Goal: Task Accomplishment & Management: Use online tool/utility

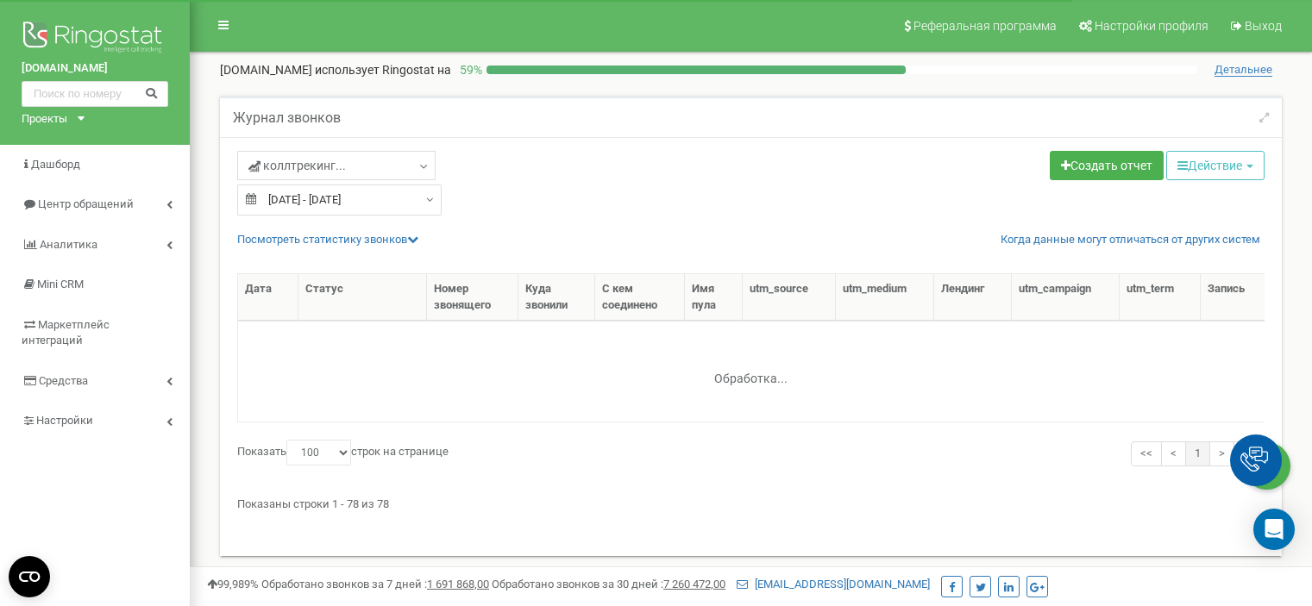
select select "100"
click at [160, 204] on link "Центр обращений" at bounding box center [95, 205] width 190 height 41
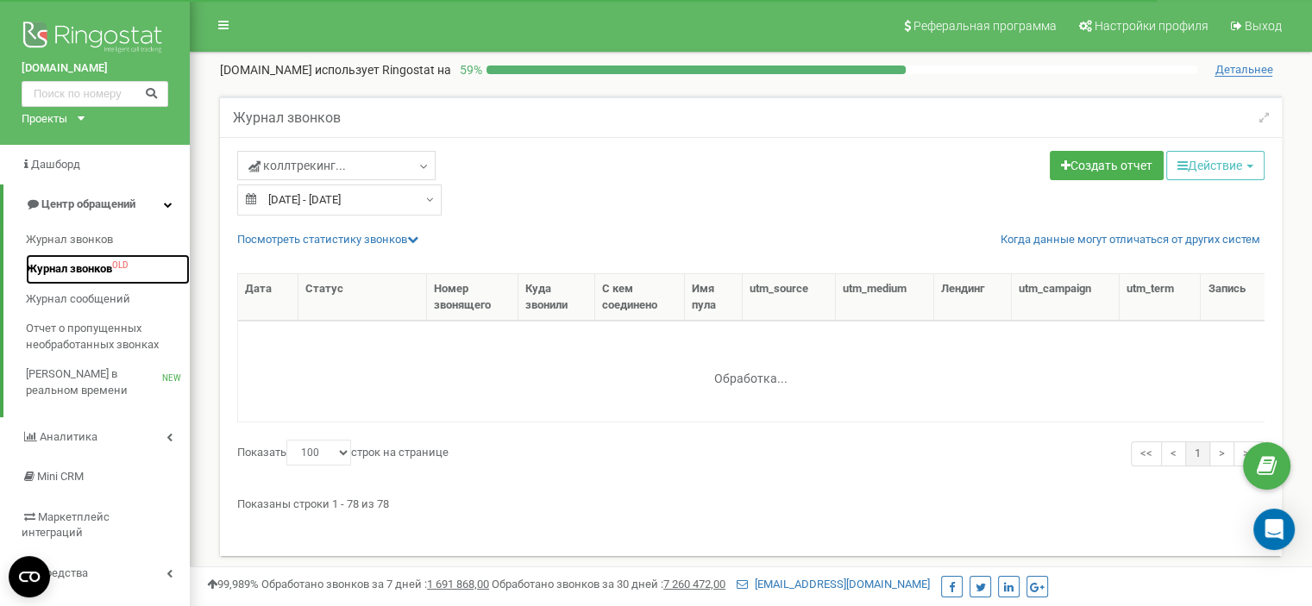
click at [116, 266] on span "OLD" at bounding box center [120, 266] width 16 height 0
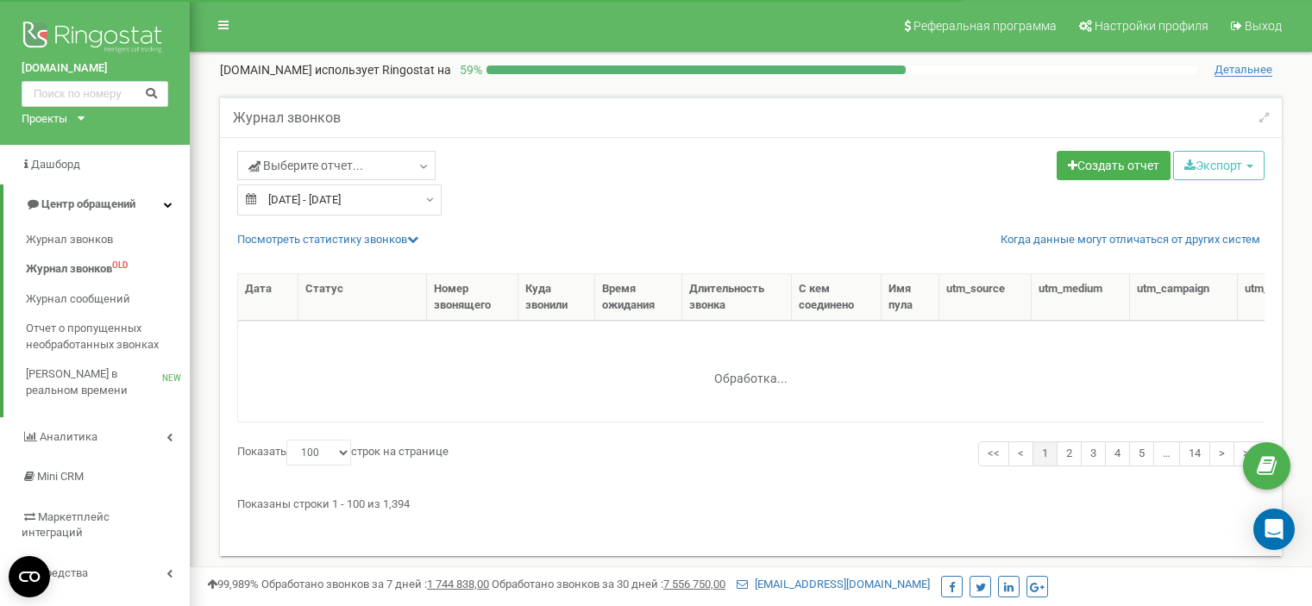
select select "100"
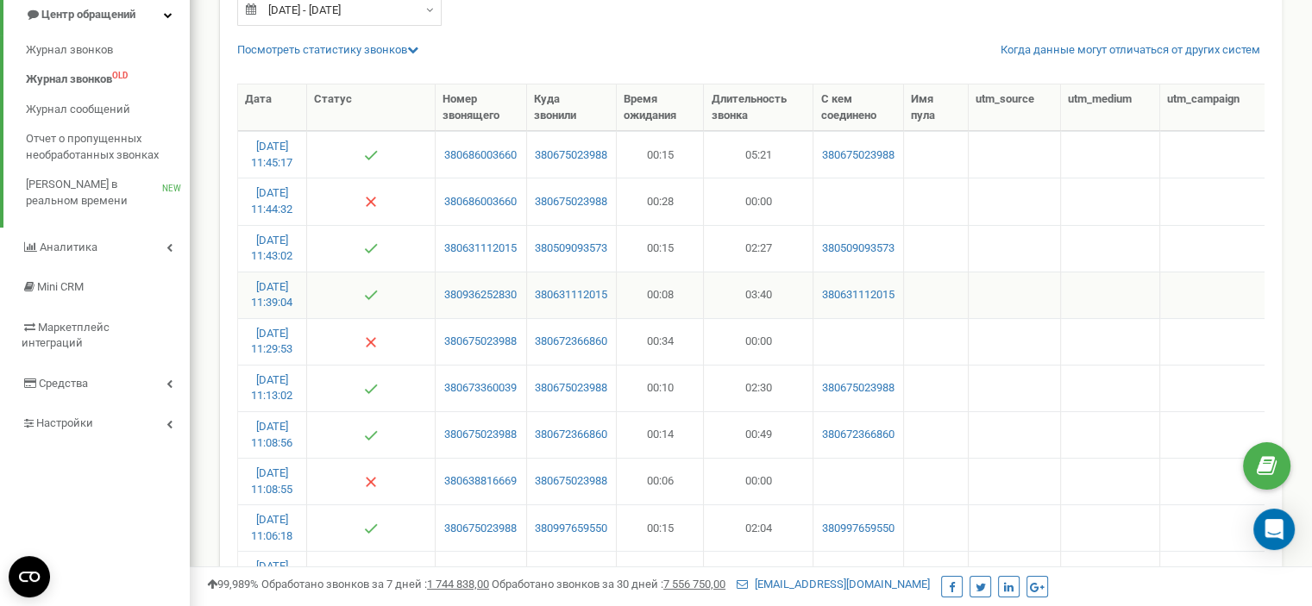
scroll to position [172, 0]
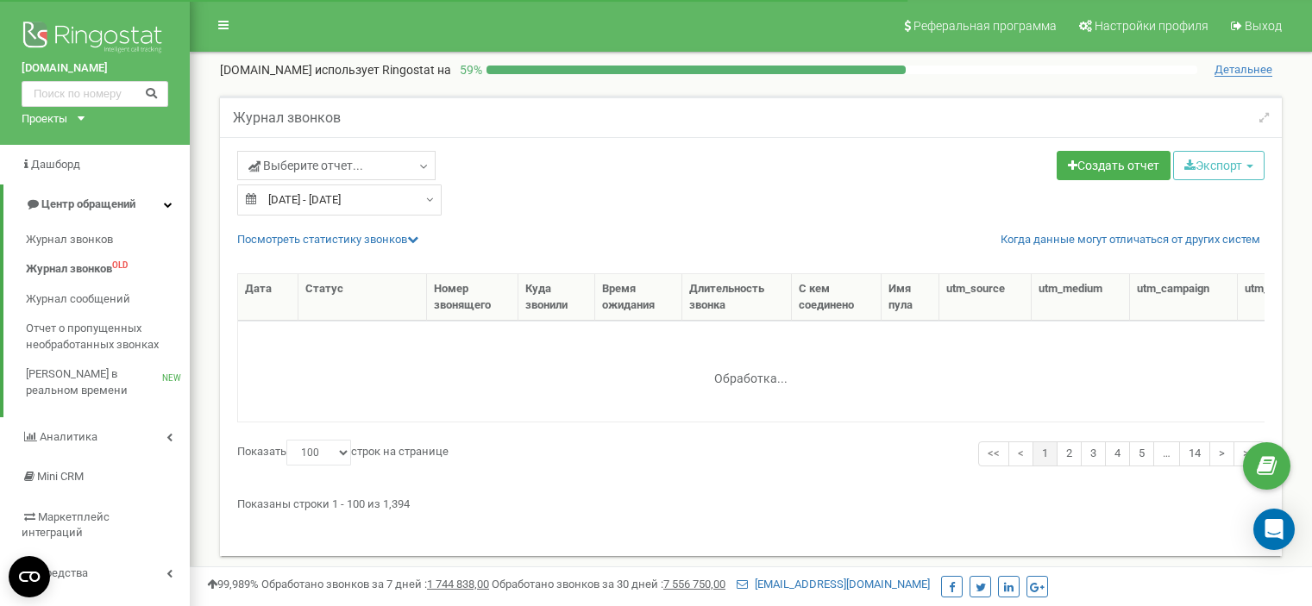
select select "100"
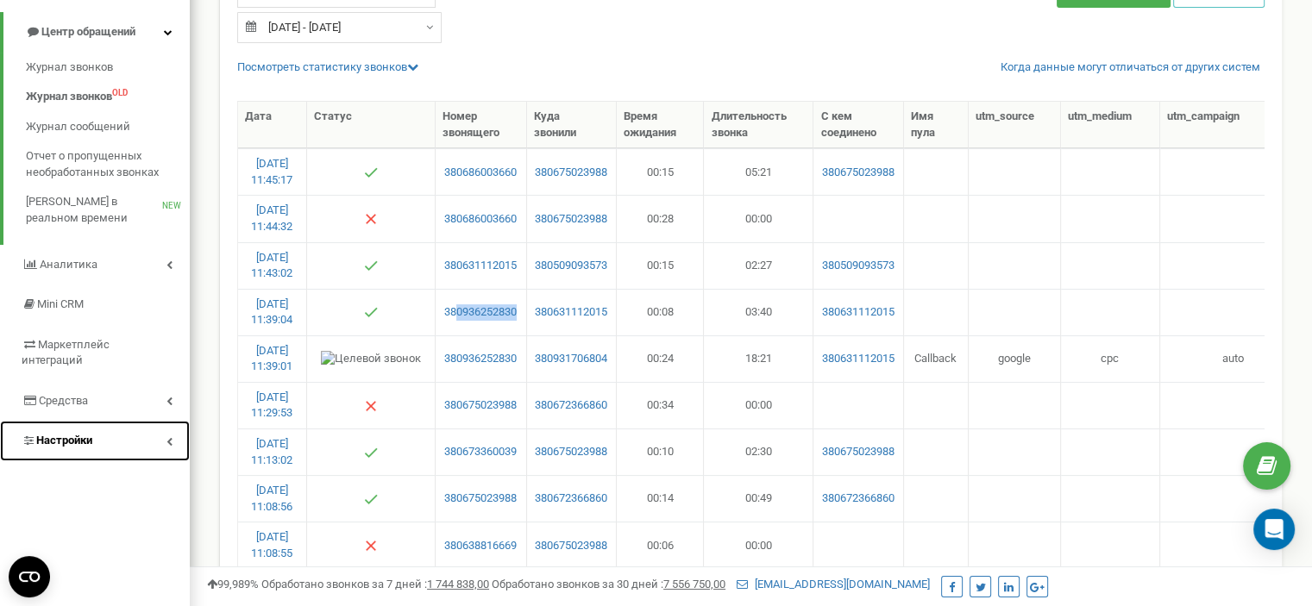
click at [151, 427] on link "Настройки" at bounding box center [95, 441] width 190 height 41
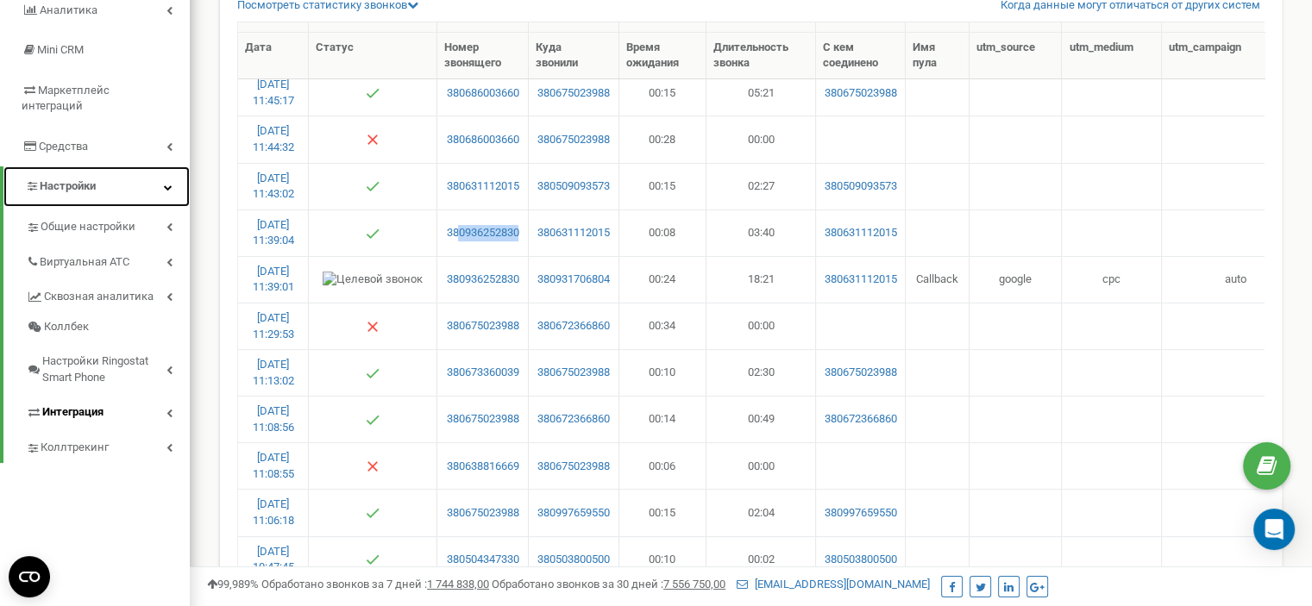
scroll to position [345, 0]
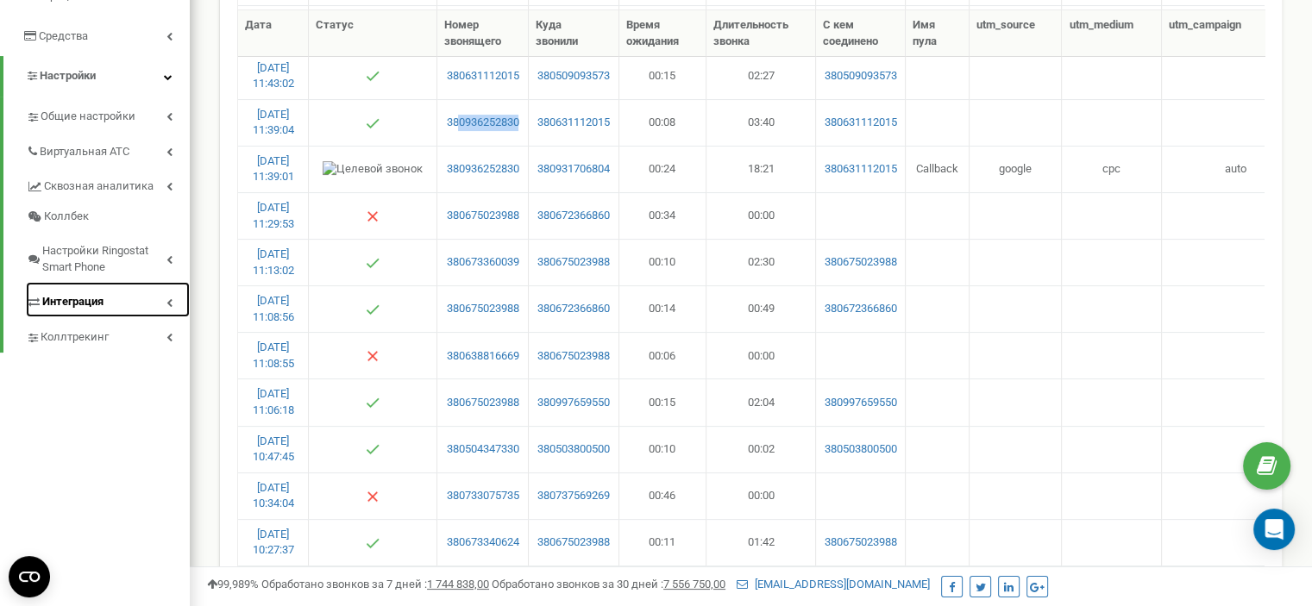
click at [176, 282] on link "Интеграция" at bounding box center [108, 299] width 164 height 35
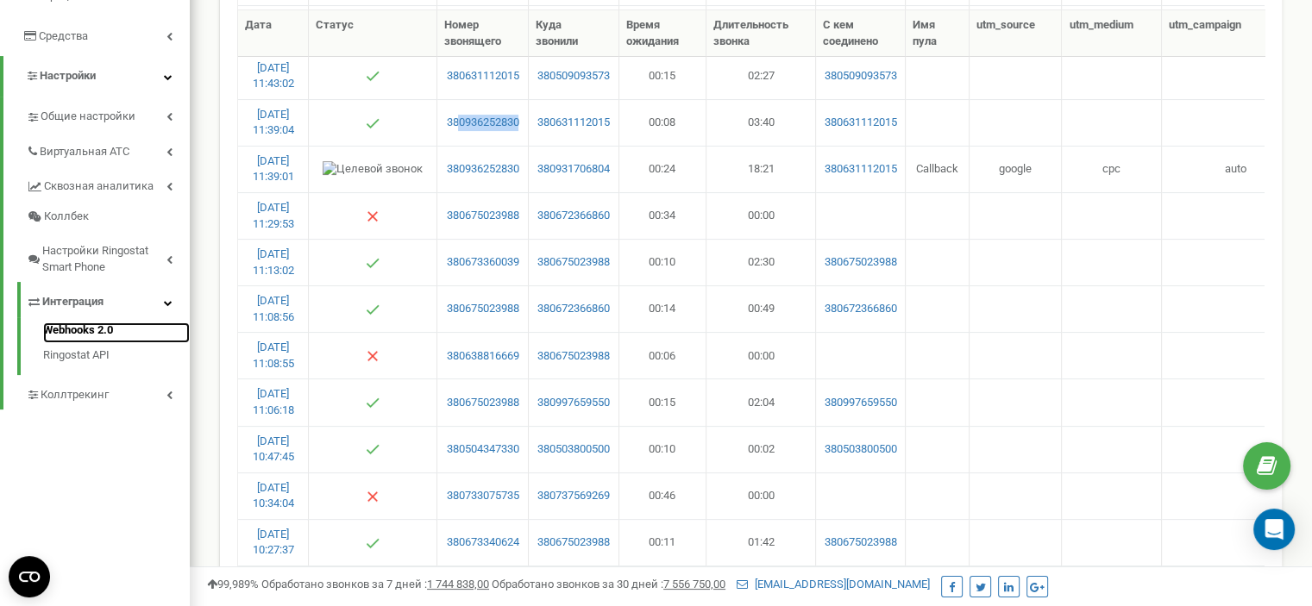
click at [93, 323] on link "Webhooks 2.0" at bounding box center [116, 333] width 147 height 21
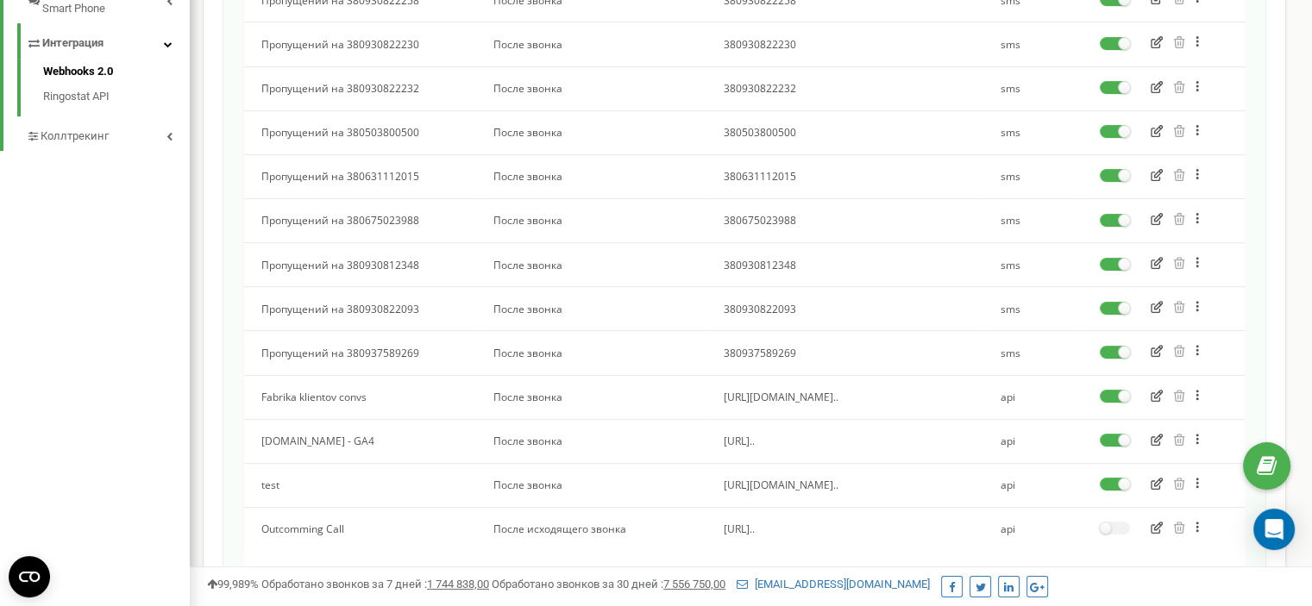
scroll to position [690, 0]
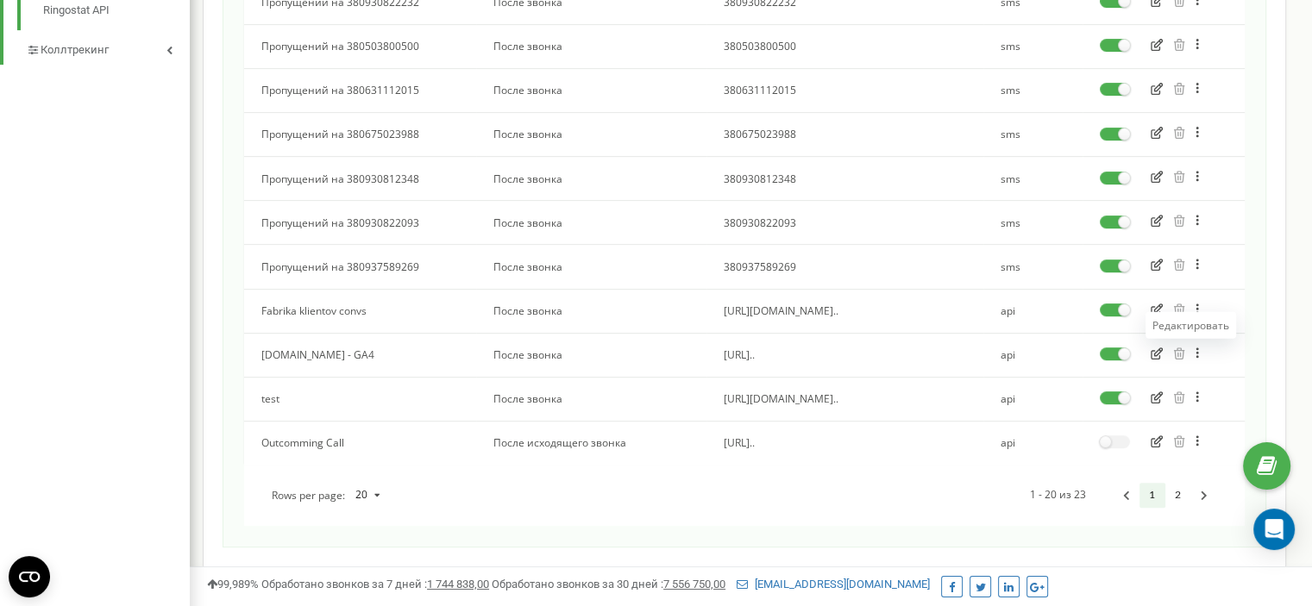
click at [1154, 350] on icon "button" at bounding box center [1156, 354] width 12 height 12
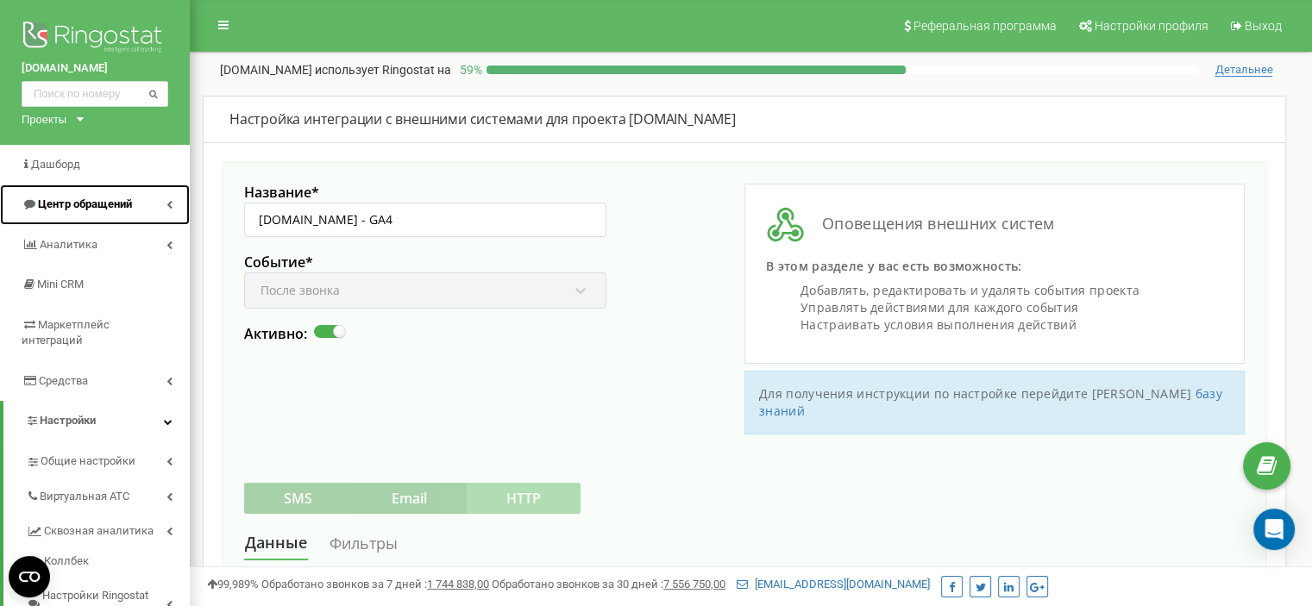
click at [180, 200] on link "Центр обращений" at bounding box center [95, 205] width 190 height 41
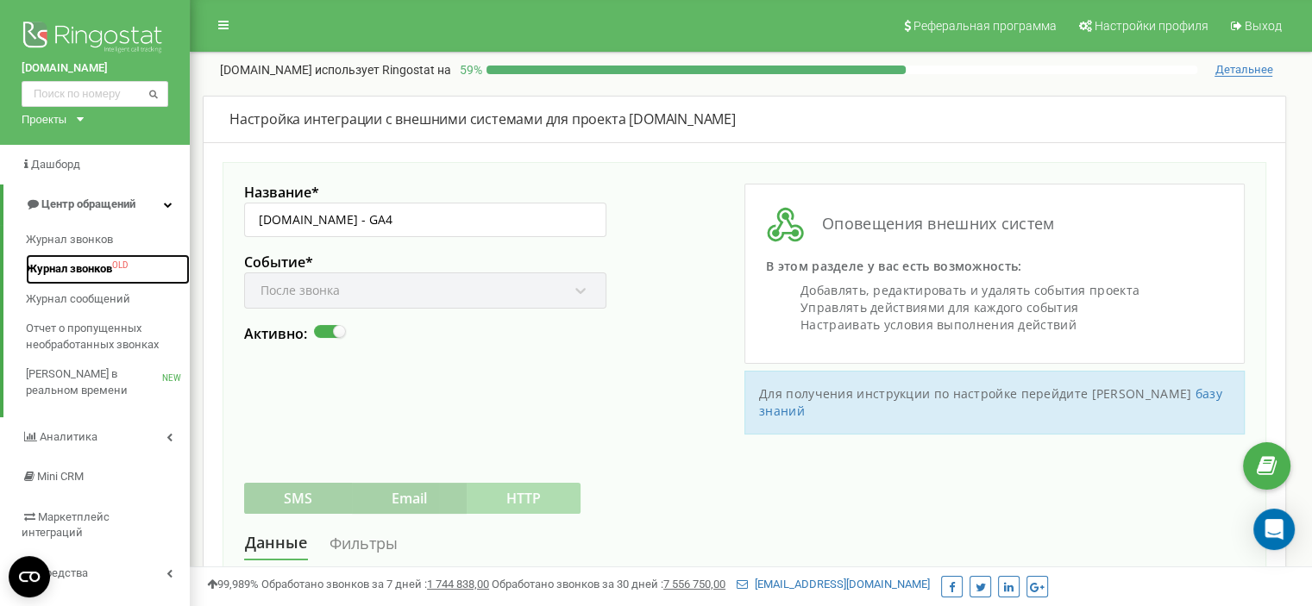
click at [100, 265] on span "Журнал звонков" at bounding box center [69, 269] width 86 height 16
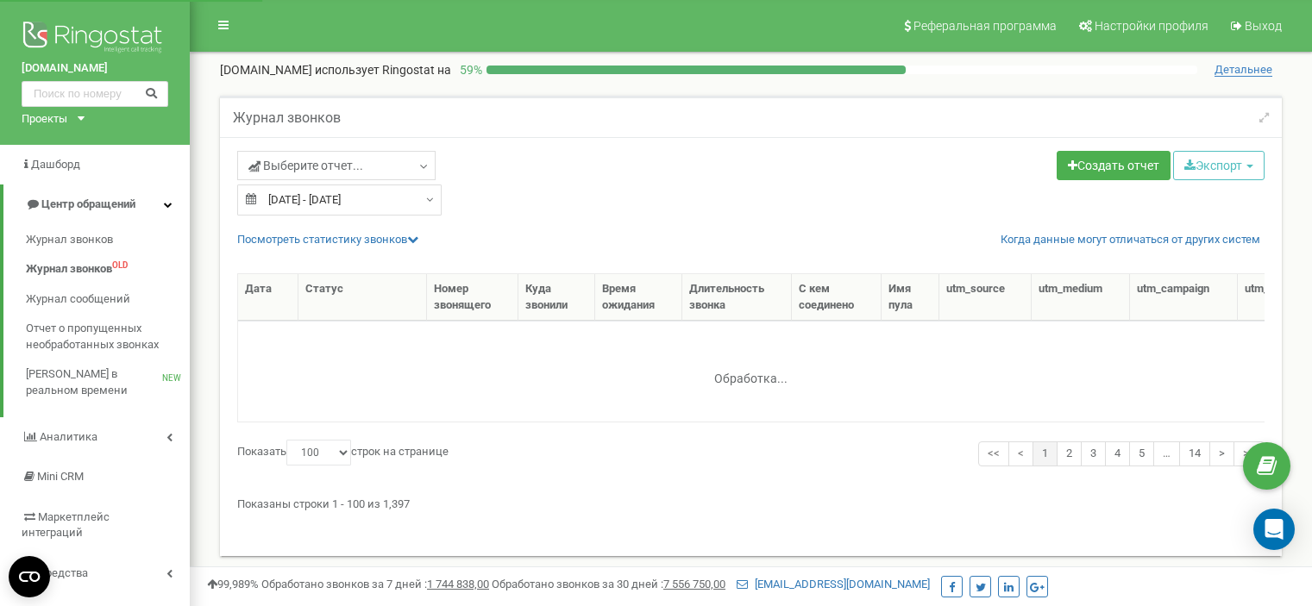
select select "100"
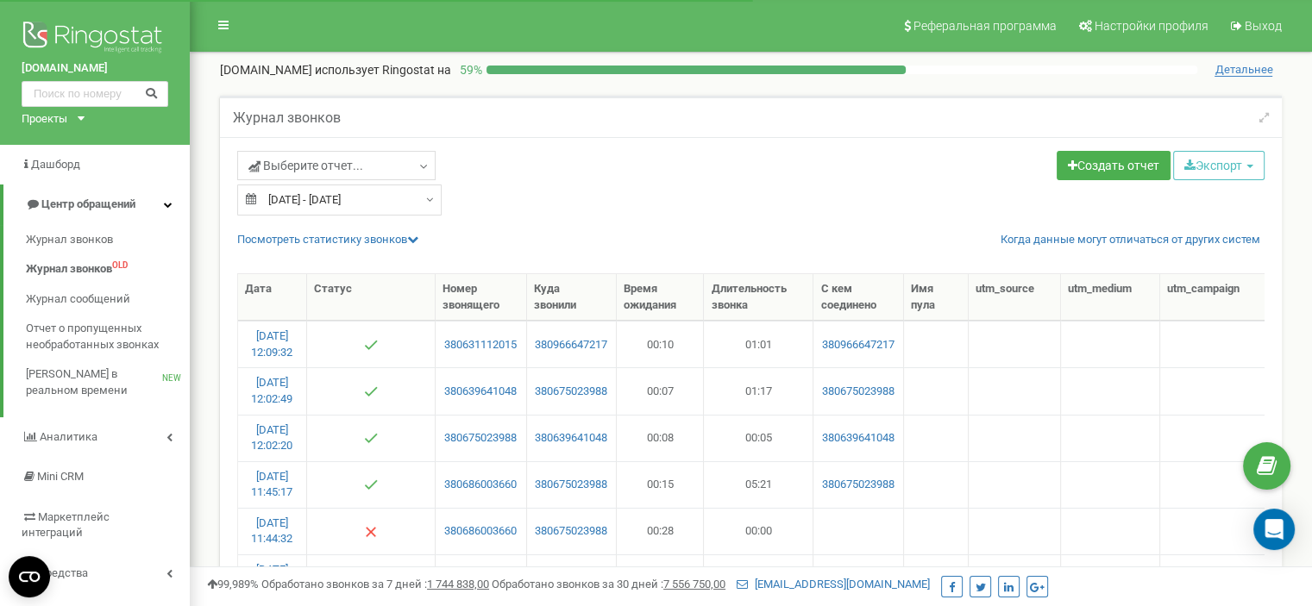
click at [392, 194] on input "[DATE] - [DATE]" at bounding box center [339, 200] width 204 height 31
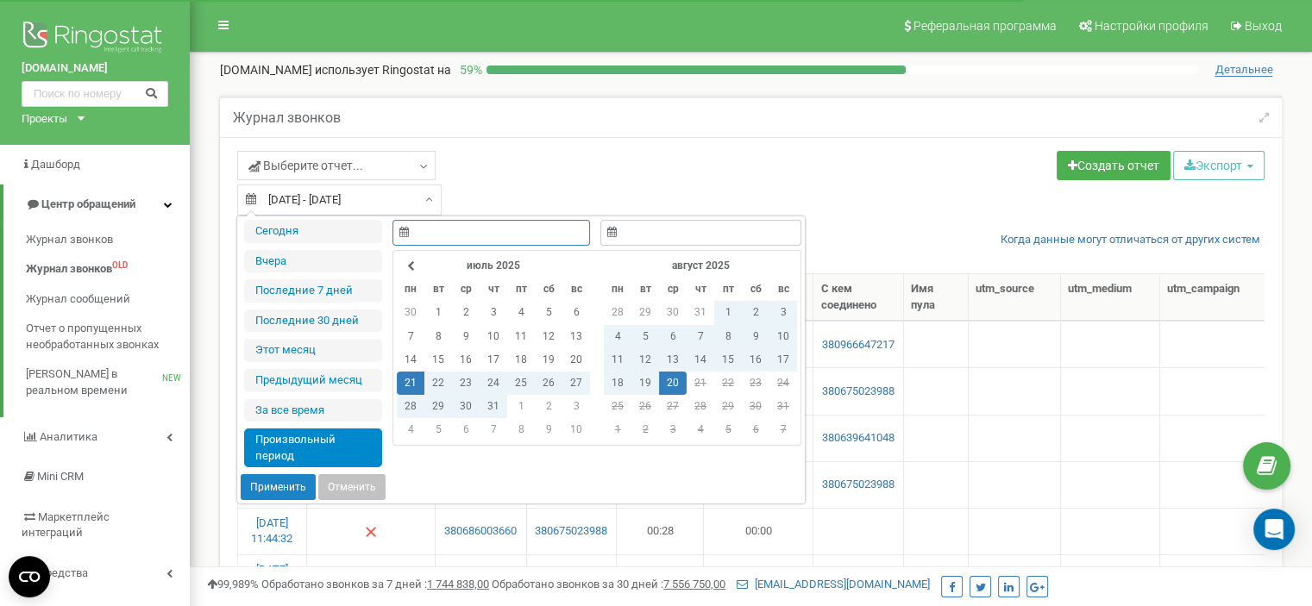
type input "21.07.2025"
type input "20.08.2025"
click at [645, 385] on td "19" at bounding box center [645, 383] width 28 height 23
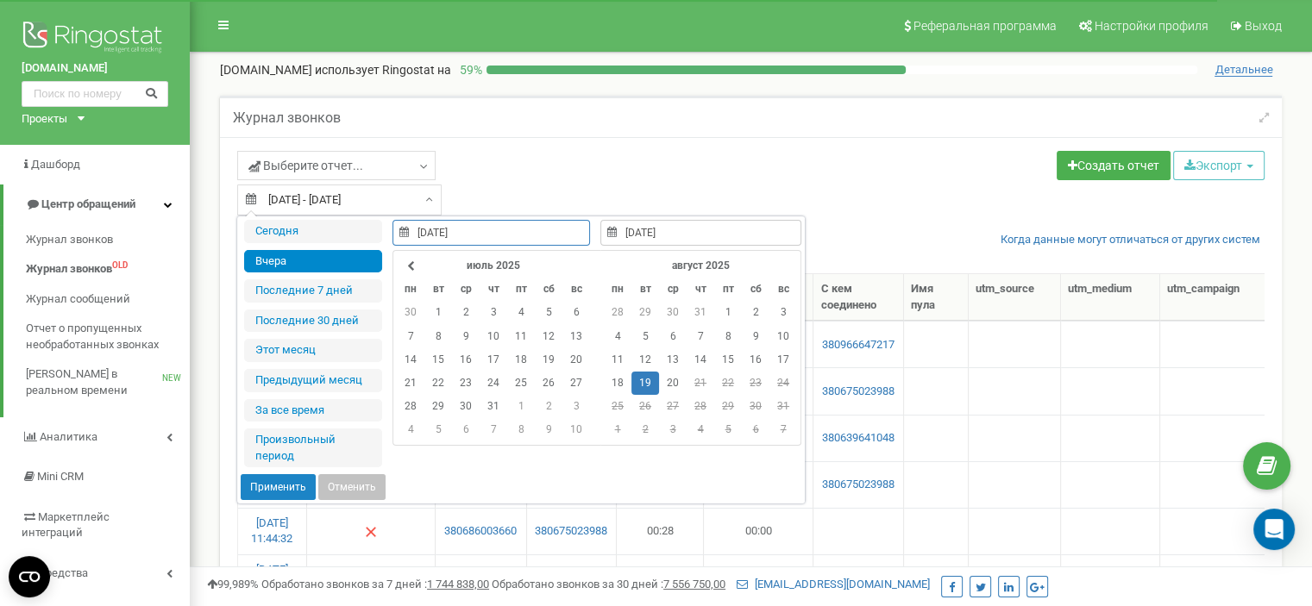
type input "19.08.2025"
click at [303, 476] on button "Применить" at bounding box center [278, 487] width 75 height 26
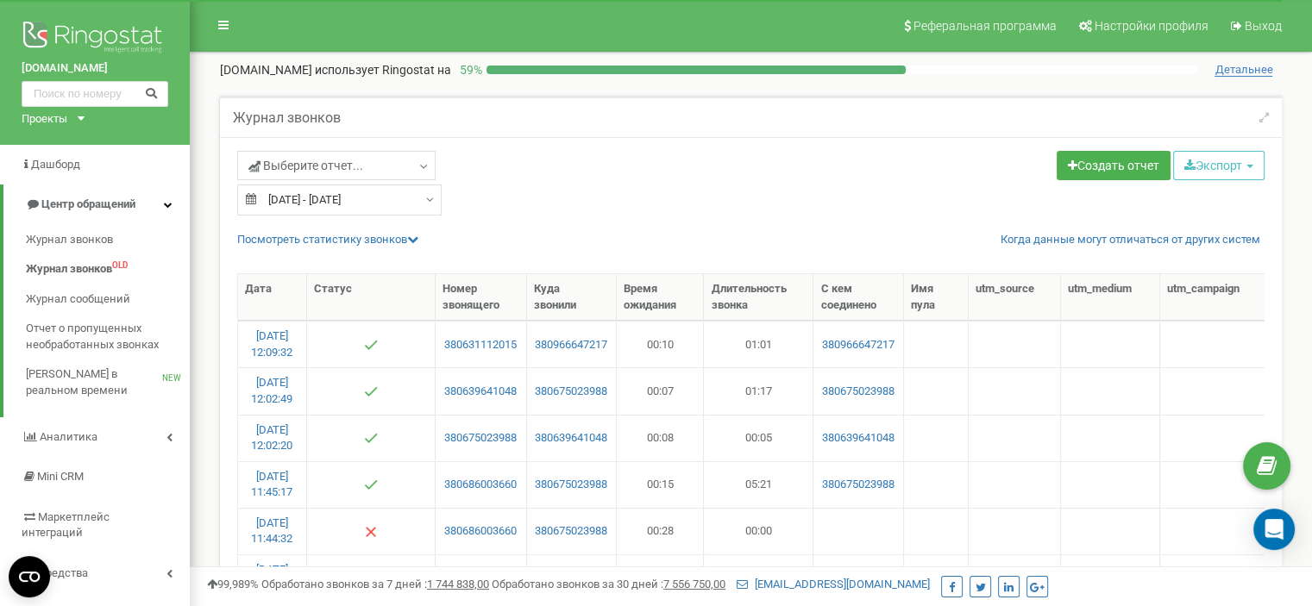
type input "19.08.2025 - 19.08.2025"
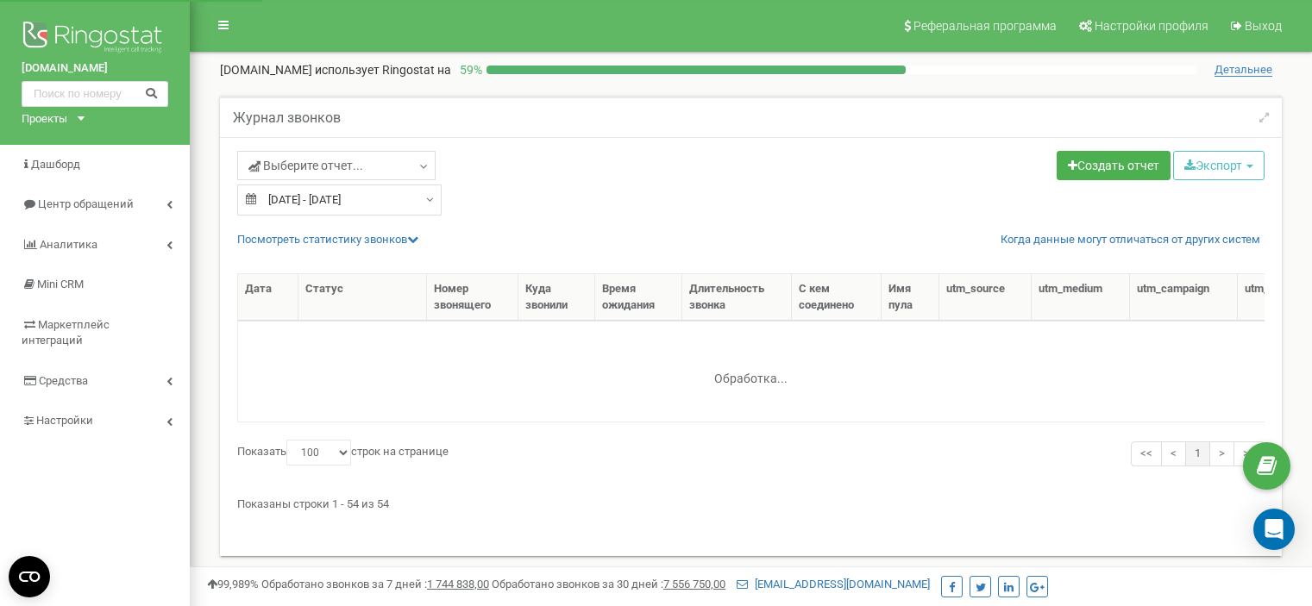
select select "100"
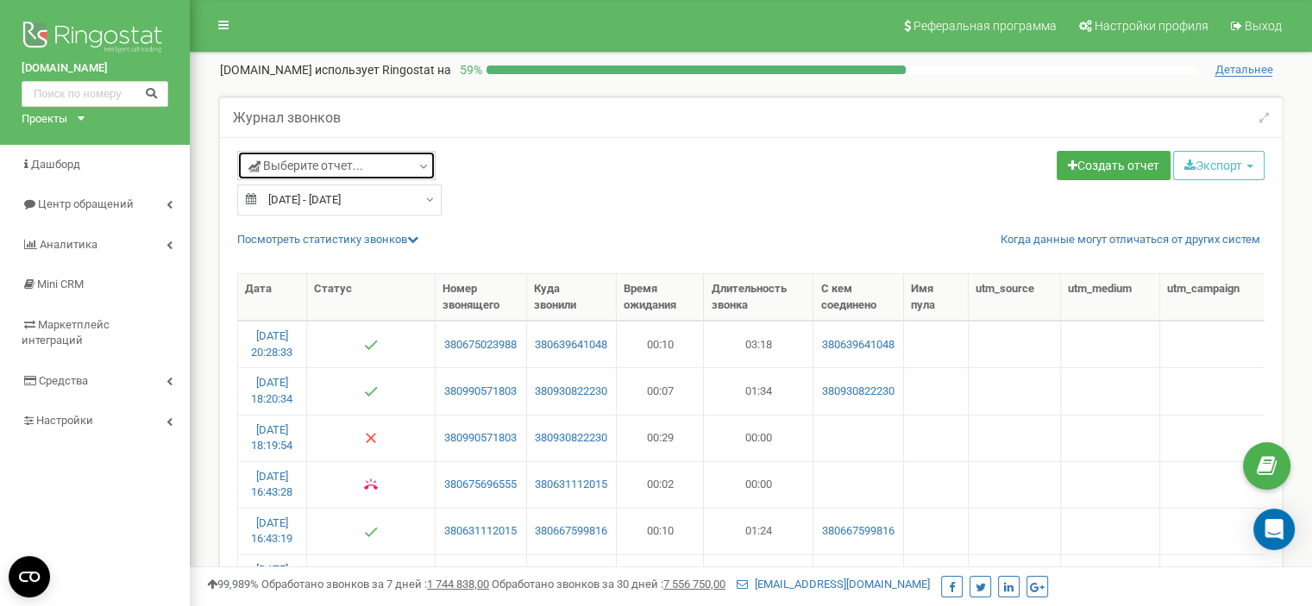
click at [422, 154] on link "Выберите отчет..." at bounding box center [336, 165] width 198 height 29
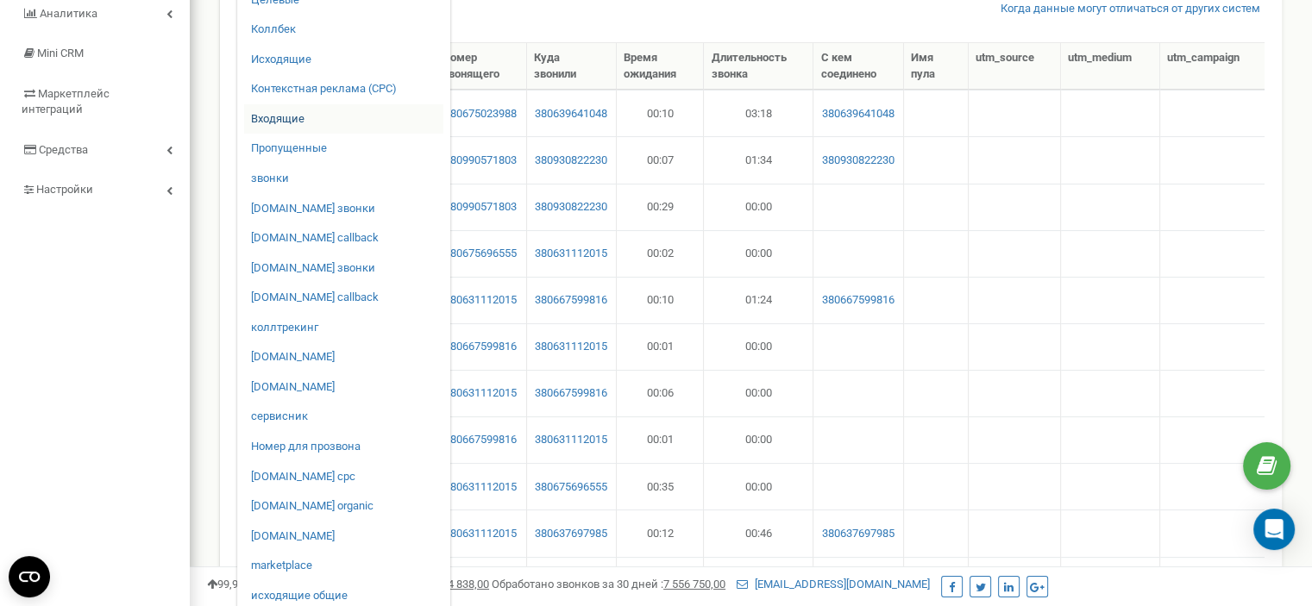
scroll to position [259, 0]
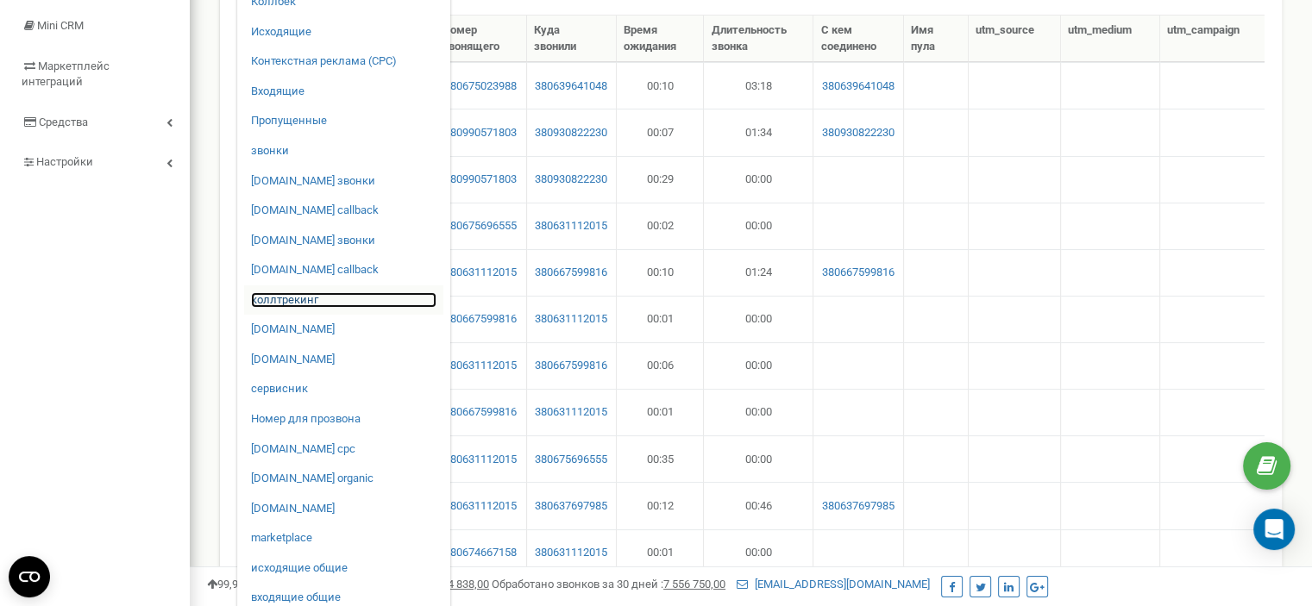
click at [307, 293] on link "коллтрекинг" at bounding box center [343, 300] width 185 height 16
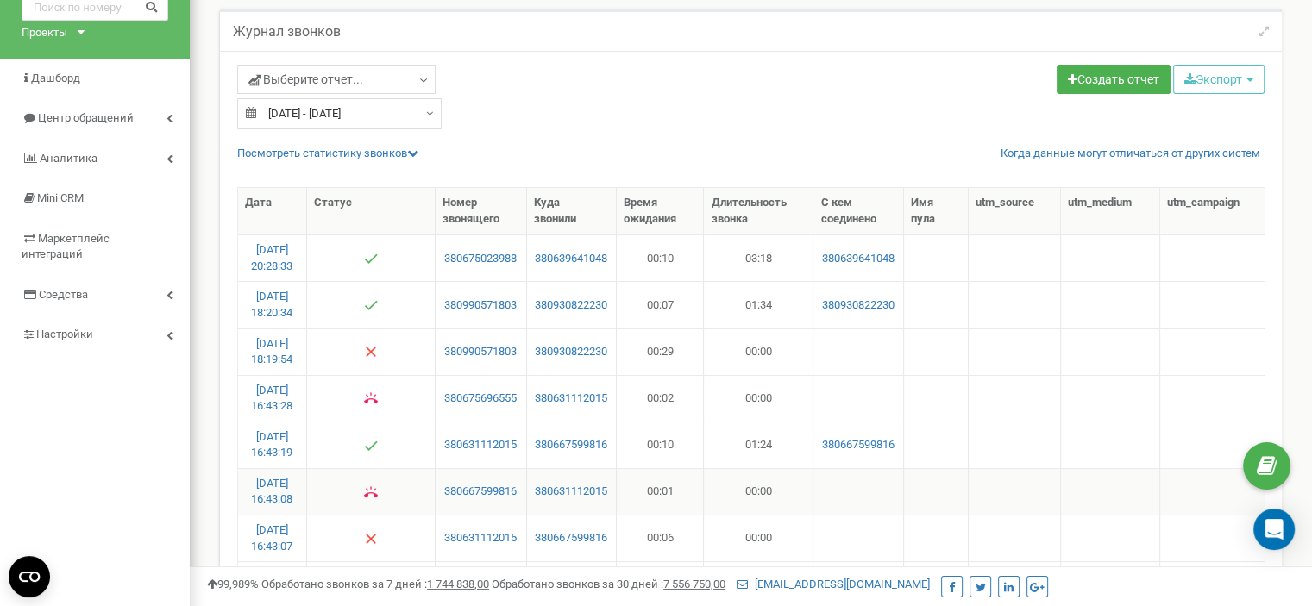
scroll to position [86, 0]
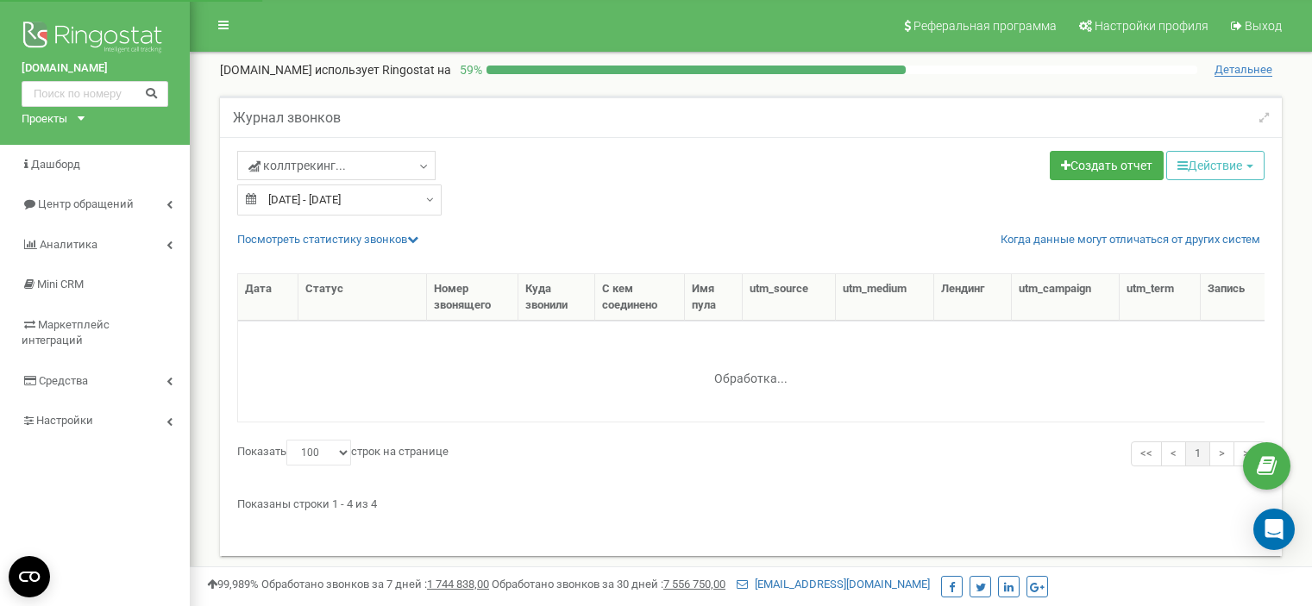
select select "100"
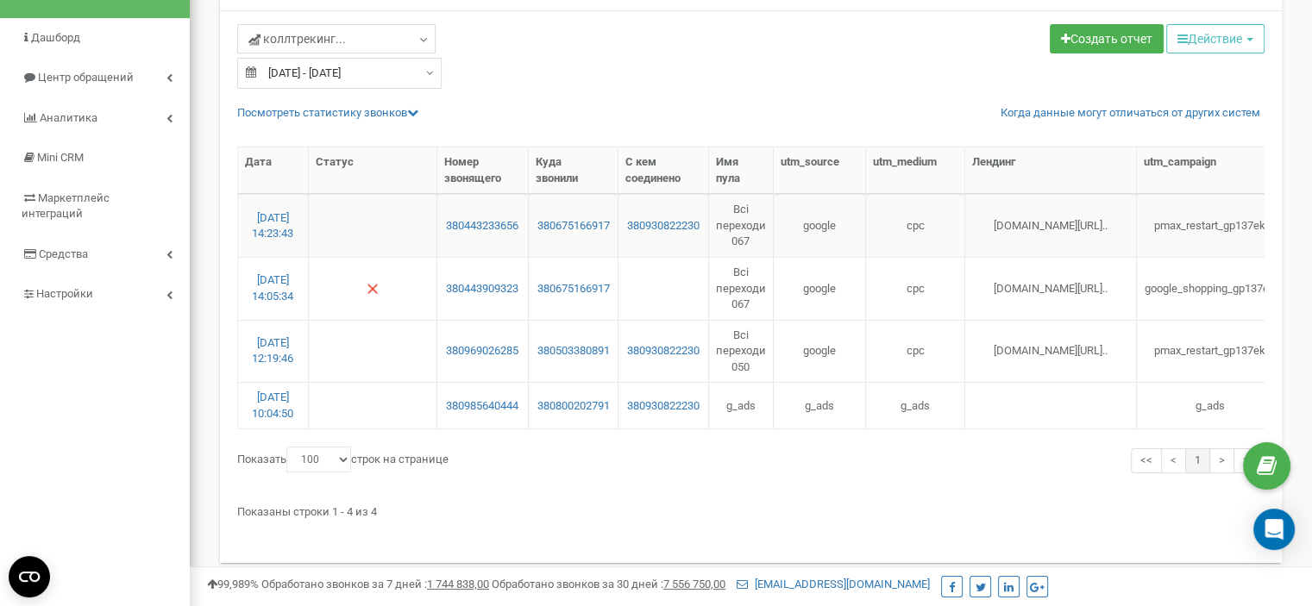
scroll to position [86, 0]
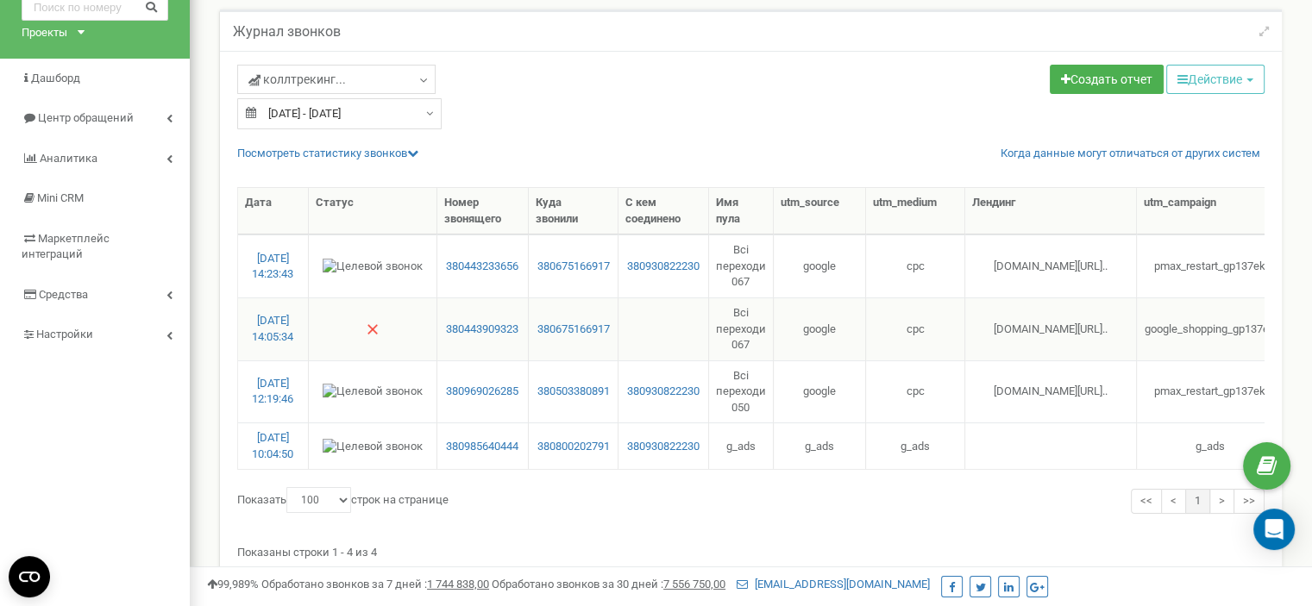
drag, startPoint x: 973, startPoint y: 318, endPoint x: 1084, endPoint y: 343, distance: 114.0
click at [1084, 343] on td "[DOMAIN_NAME][URL].." at bounding box center [1050, 329] width 171 height 63
click at [158, 315] on link "Настройки" at bounding box center [95, 335] width 190 height 41
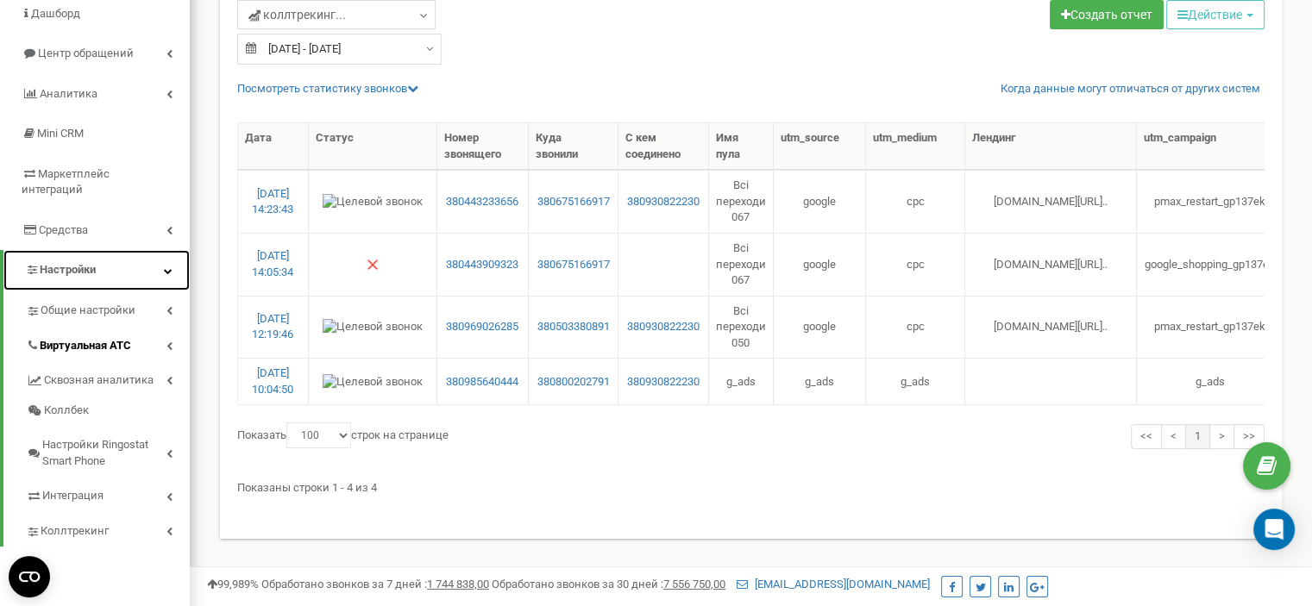
scroll to position [345, 0]
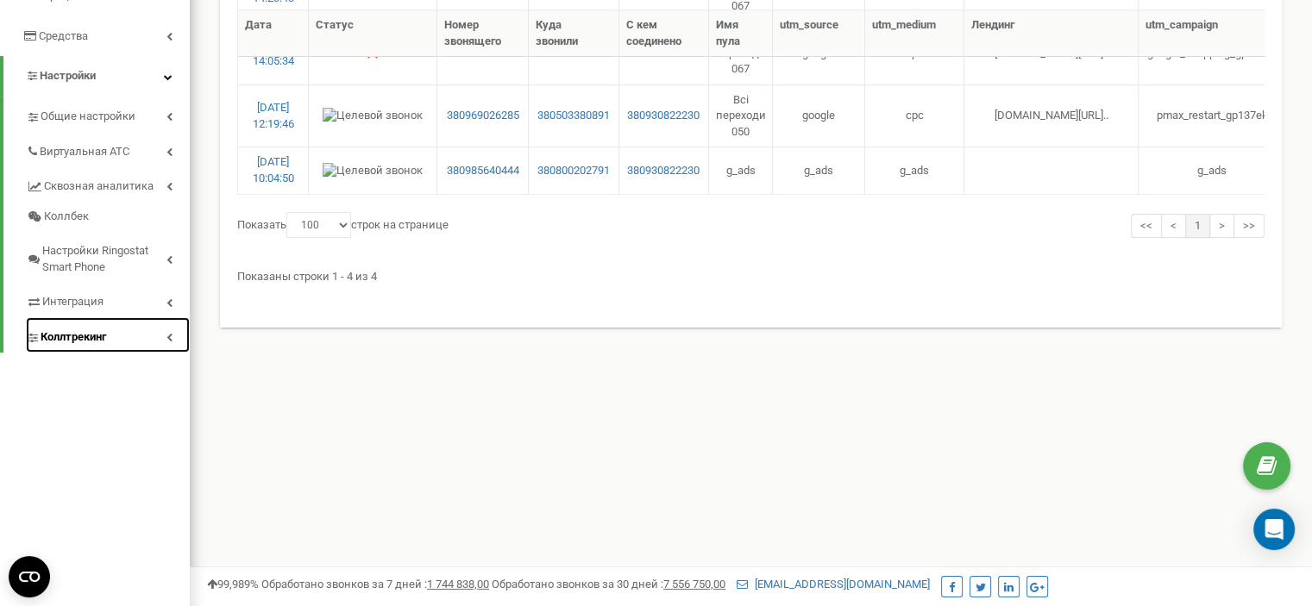
click at [170, 317] on link "Коллтрекинг" at bounding box center [108, 334] width 164 height 35
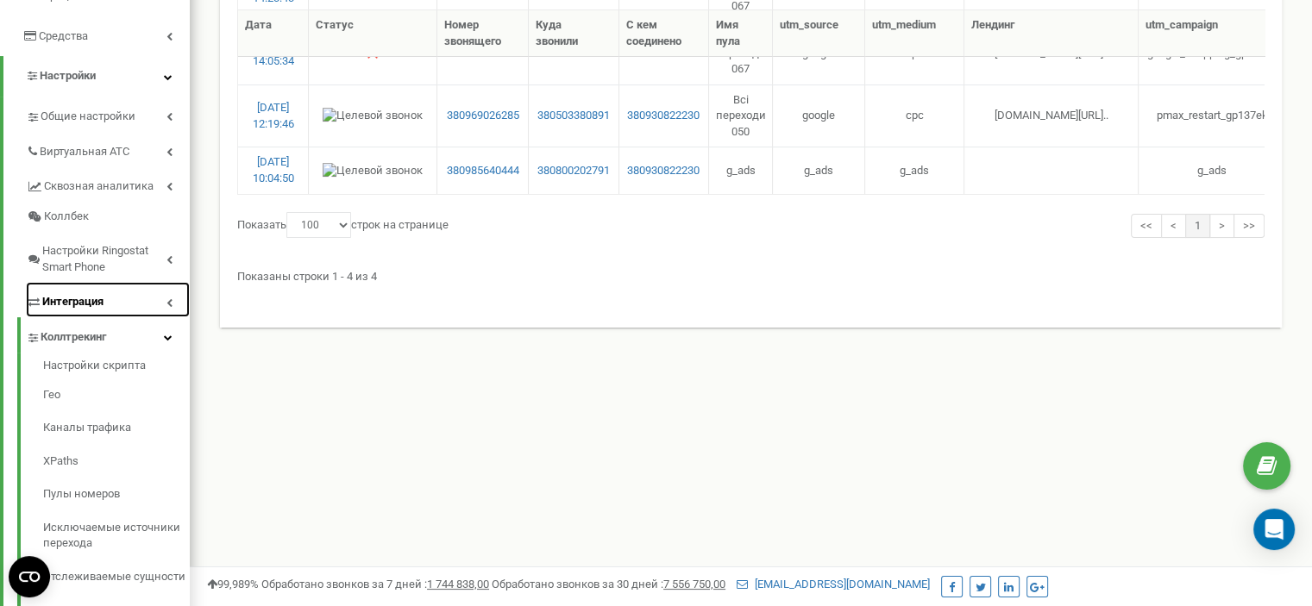
click at [168, 298] on icon at bounding box center [169, 302] width 6 height 9
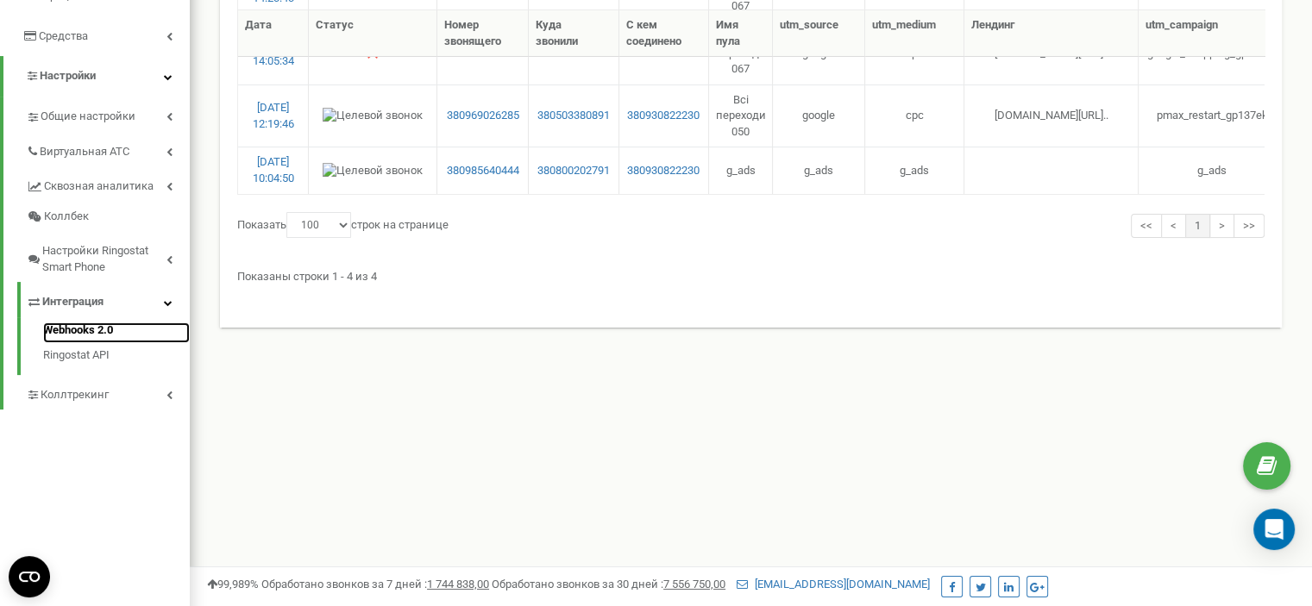
click at [88, 323] on link "Webhooks 2.0" at bounding box center [116, 333] width 147 height 21
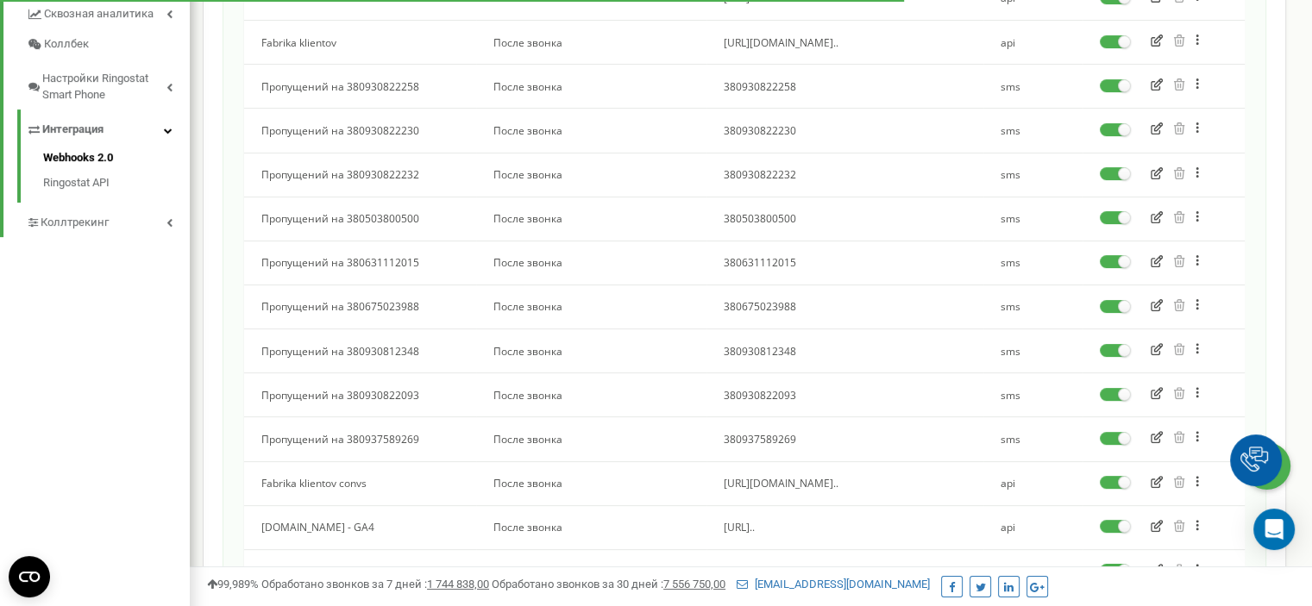
scroll to position [762, 0]
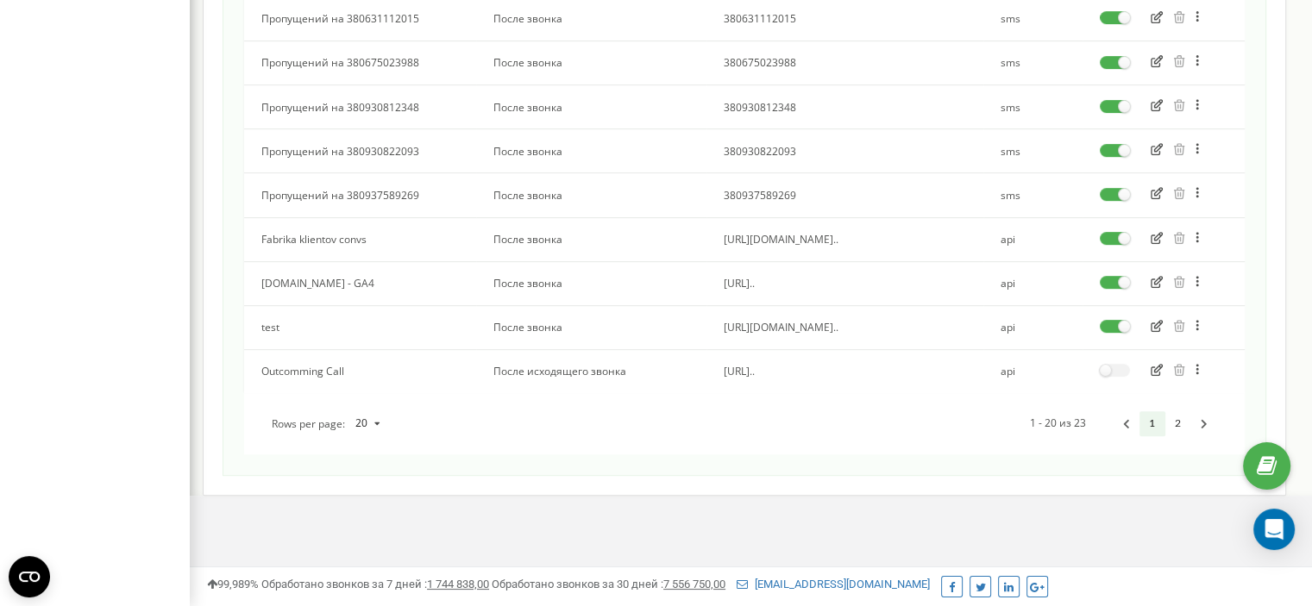
click at [1154, 279] on icon "button" at bounding box center [1156, 282] width 12 height 12
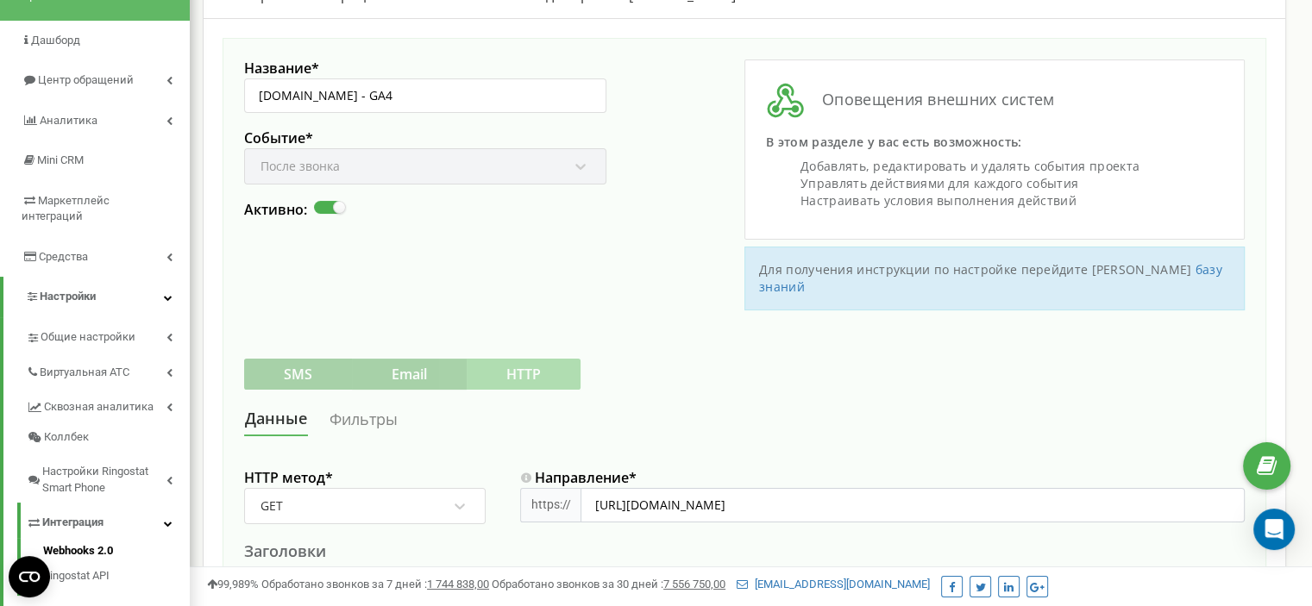
scroll to position [172, 0]
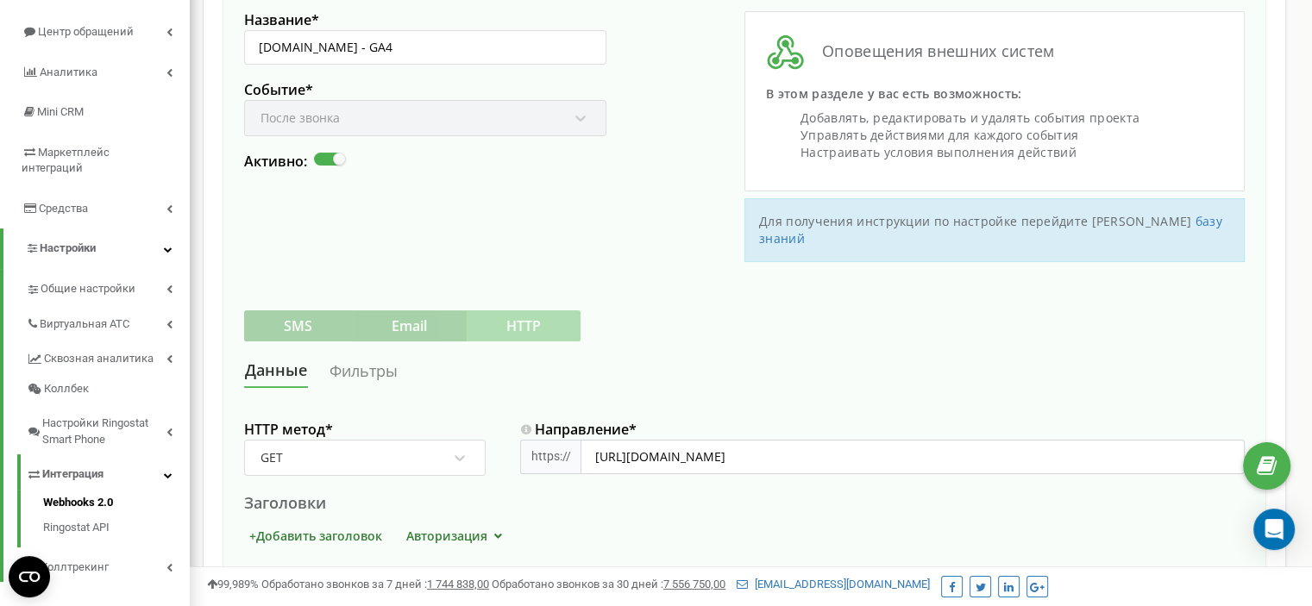
click at [377, 355] on link "Фильтры" at bounding box center [364, 371] width 70 height 32
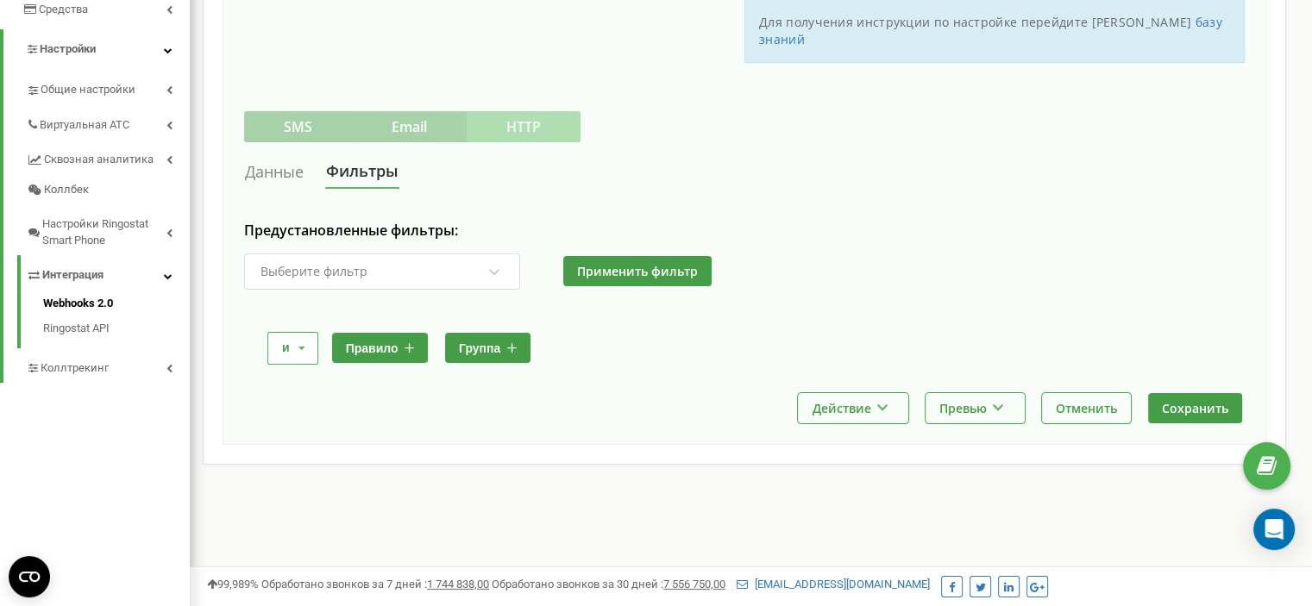
scroll to position [342, 0]
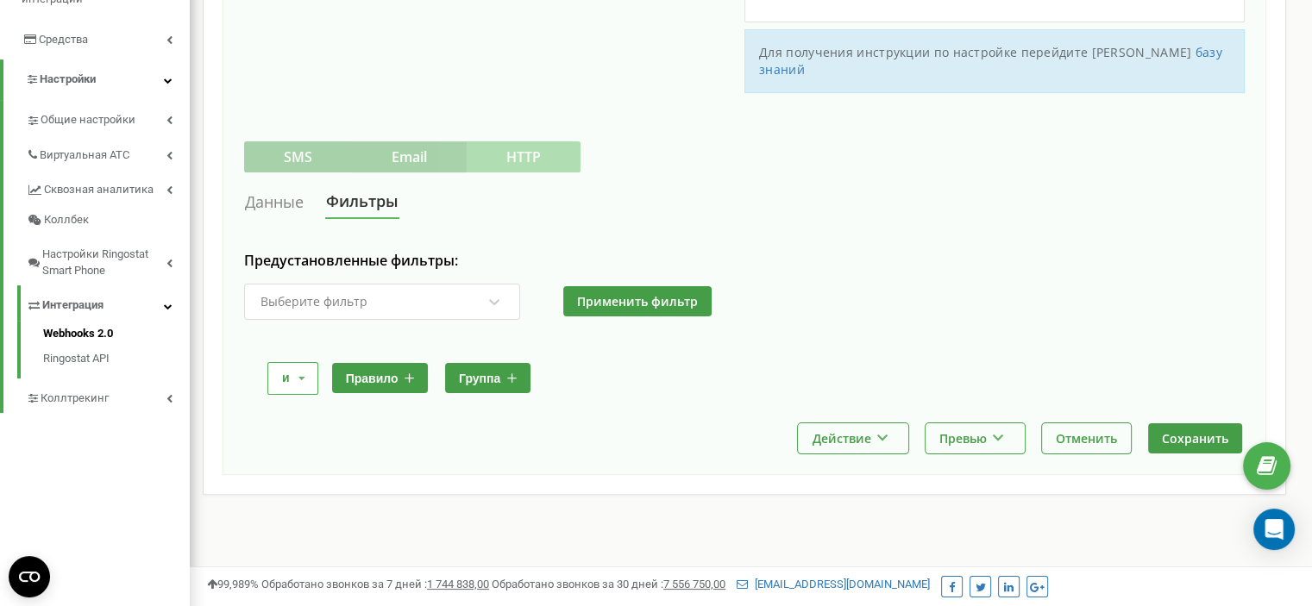
click at [448, 287] on div "Выберите фильтр" at bounding box center [371, 301] width 224 height 29
click at [429, 287] on div "Выберите фильтр" at bounding box center [371, 301] width 224 height 29
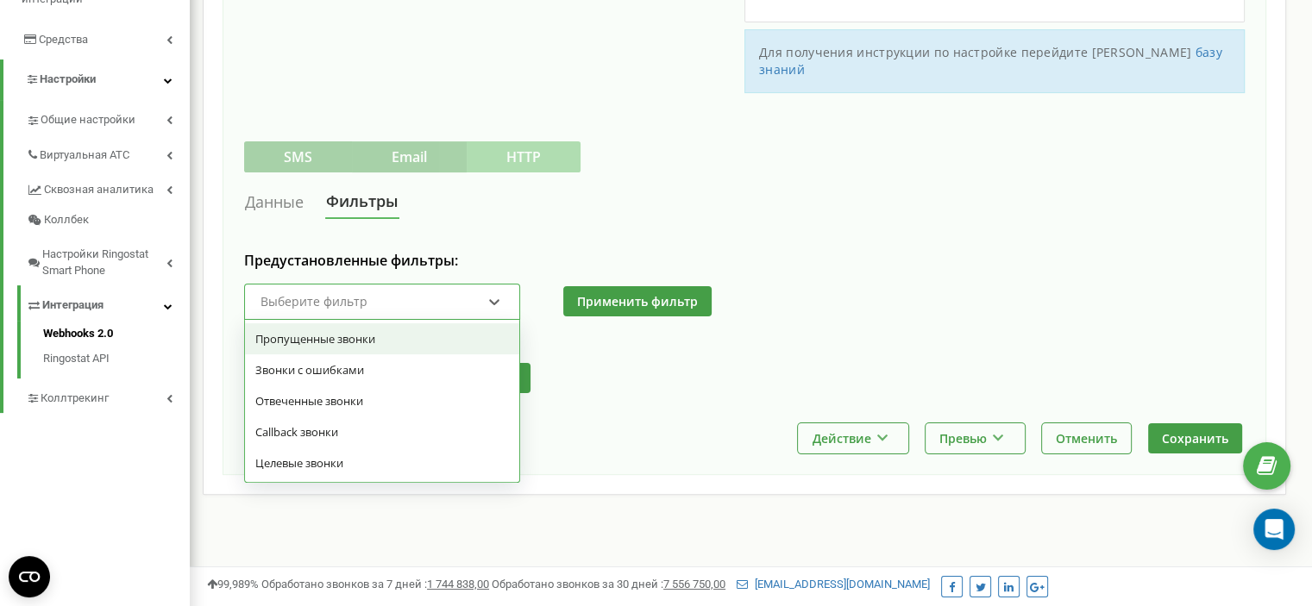
click at [606, 313] on div "Предустановленные фильтры: option Пропущенные звонки focused, 1 of 5. 5 results…" at bounding box center [744, 328] width 1000 height 152
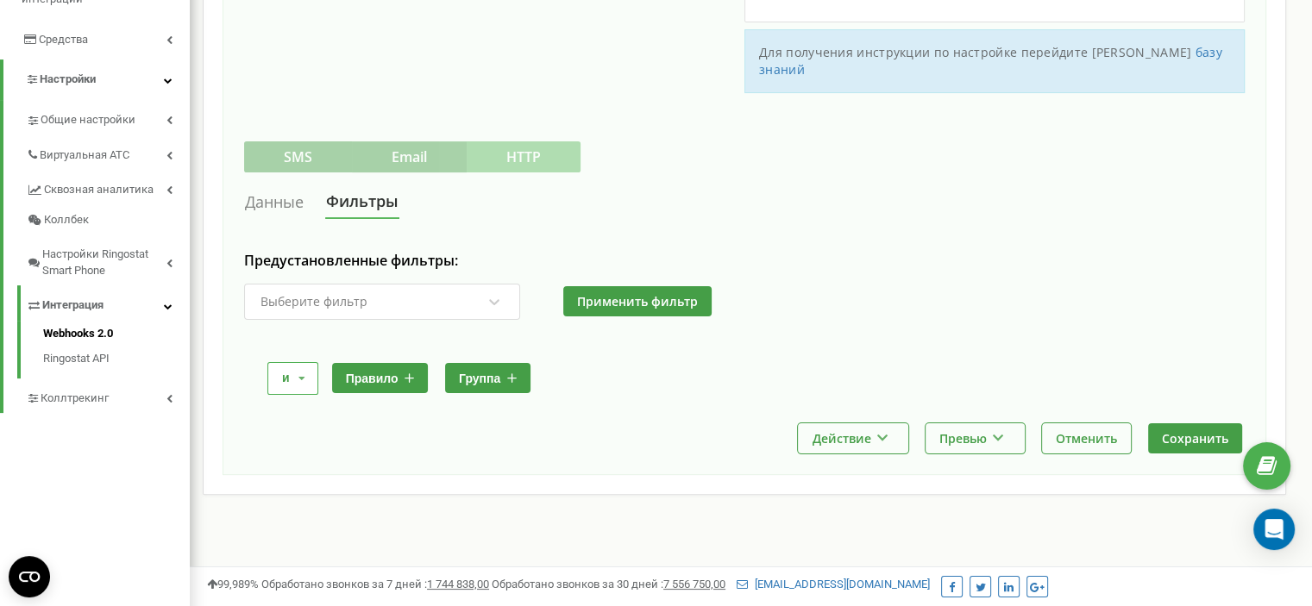
click at [380, 363] on button "правило" at bounding box center [380, 378] width 97 height 30
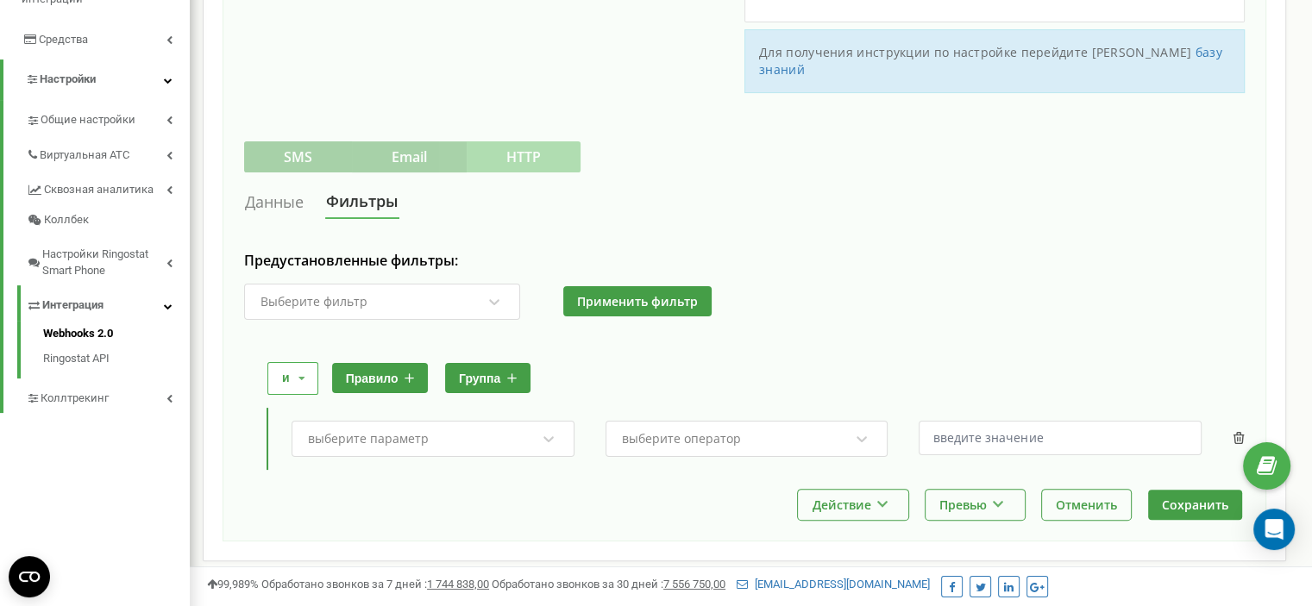
click at [485, 421] on div "выберите параметр" at bounding box center [432, 439] width 283 height 36
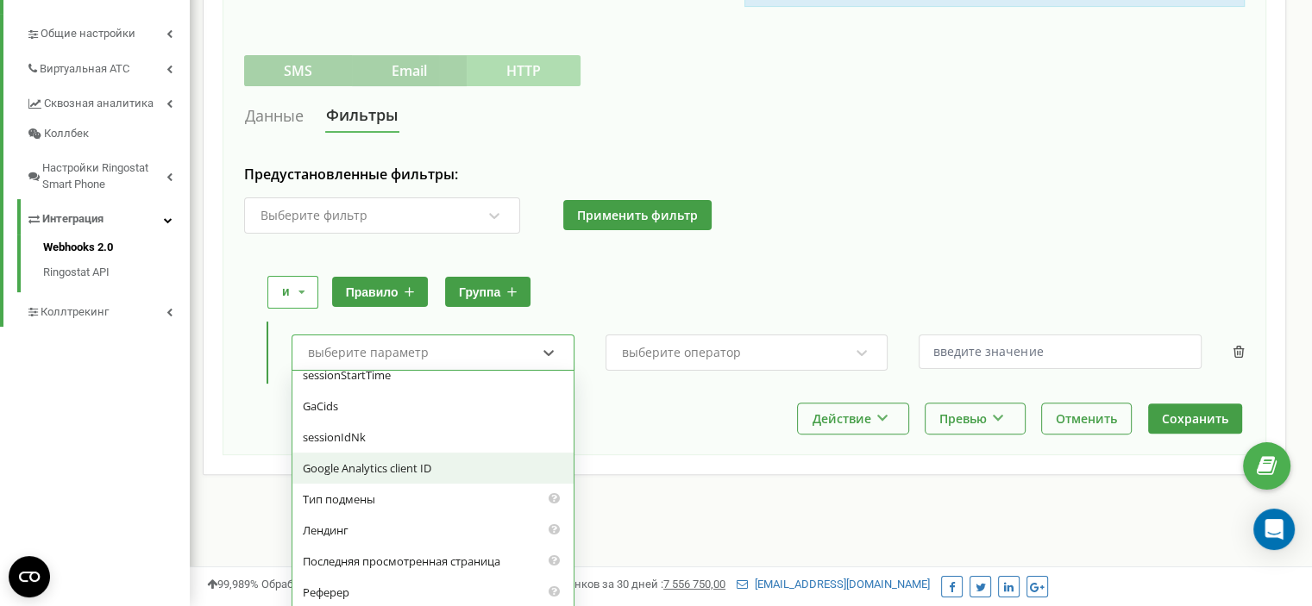
scroll to position [862, 0]
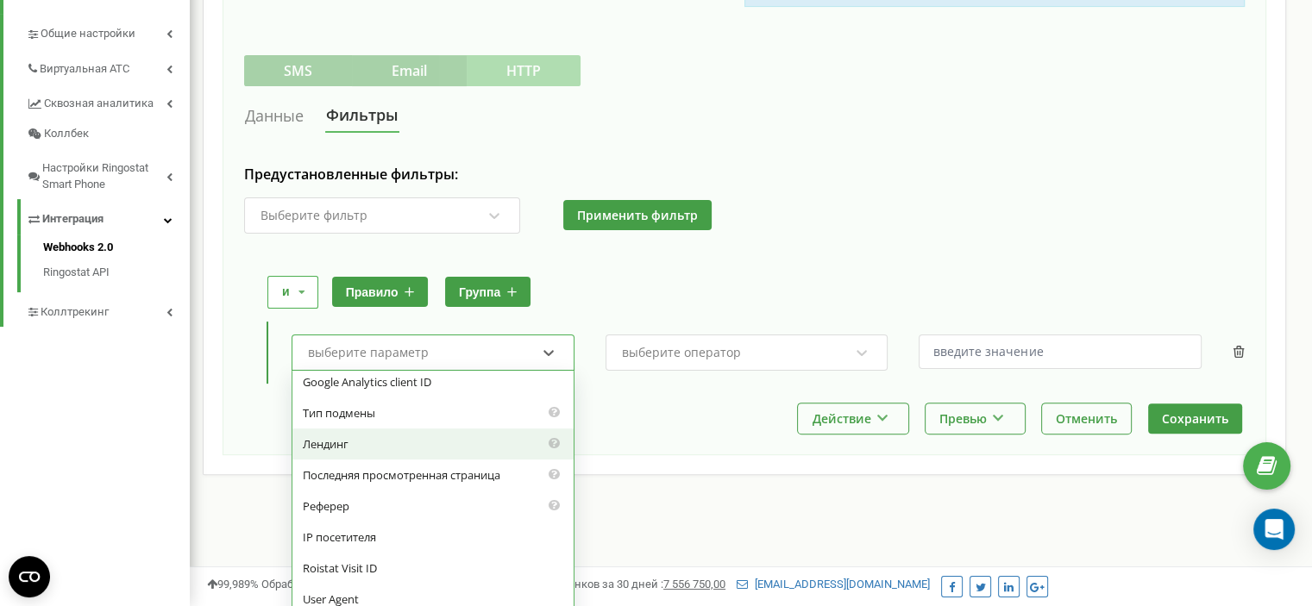
click at [442, 429] on div "Лендинг" at bounding box center [432, 444] width 281 height 31
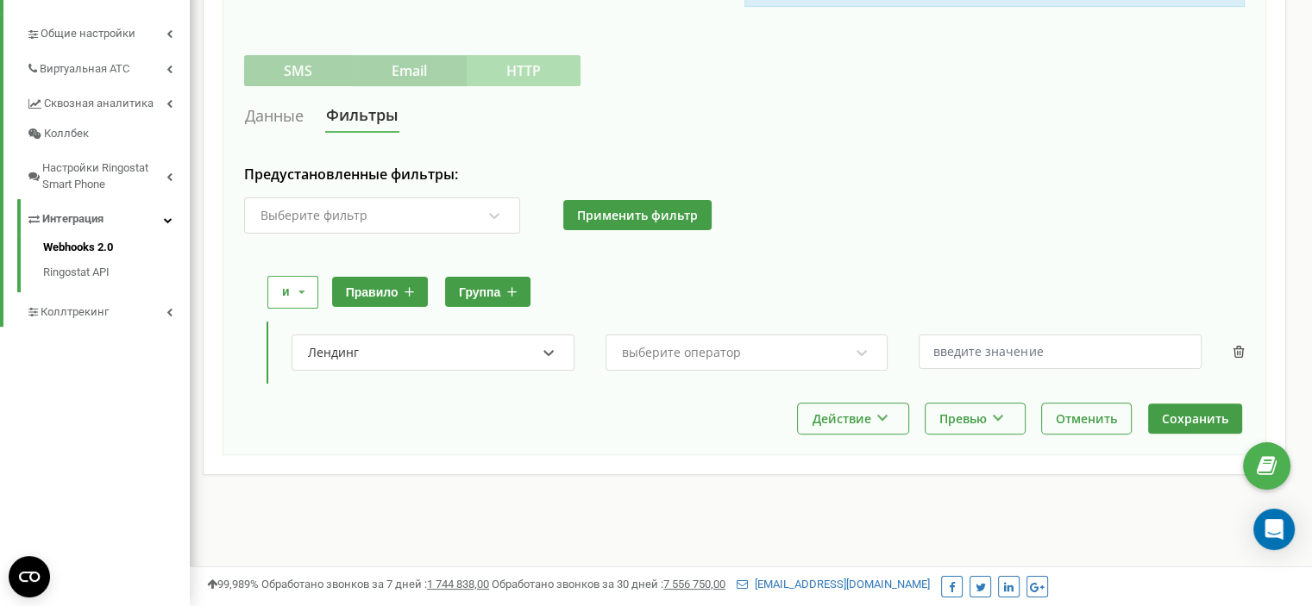
click at [680, 347] on div "выберите оператор" at bounding box center [681, 353] width 119 height 12
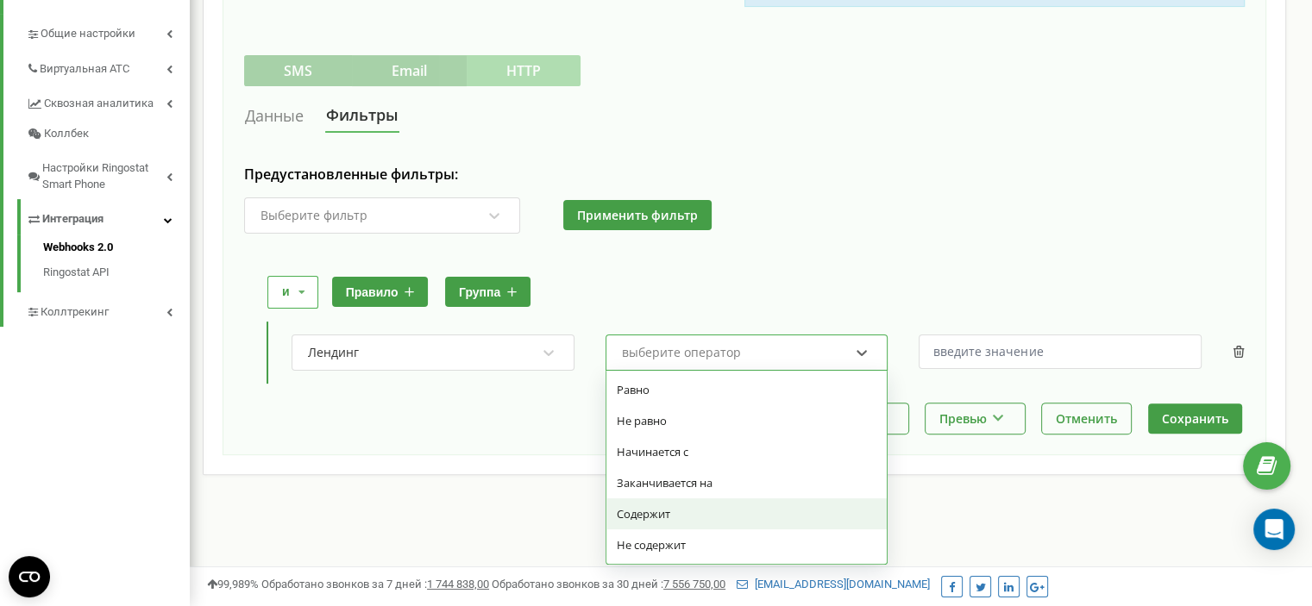
click at [668, 498] on div "Содержит" at bounding box center [746, 513] width 281 height 31
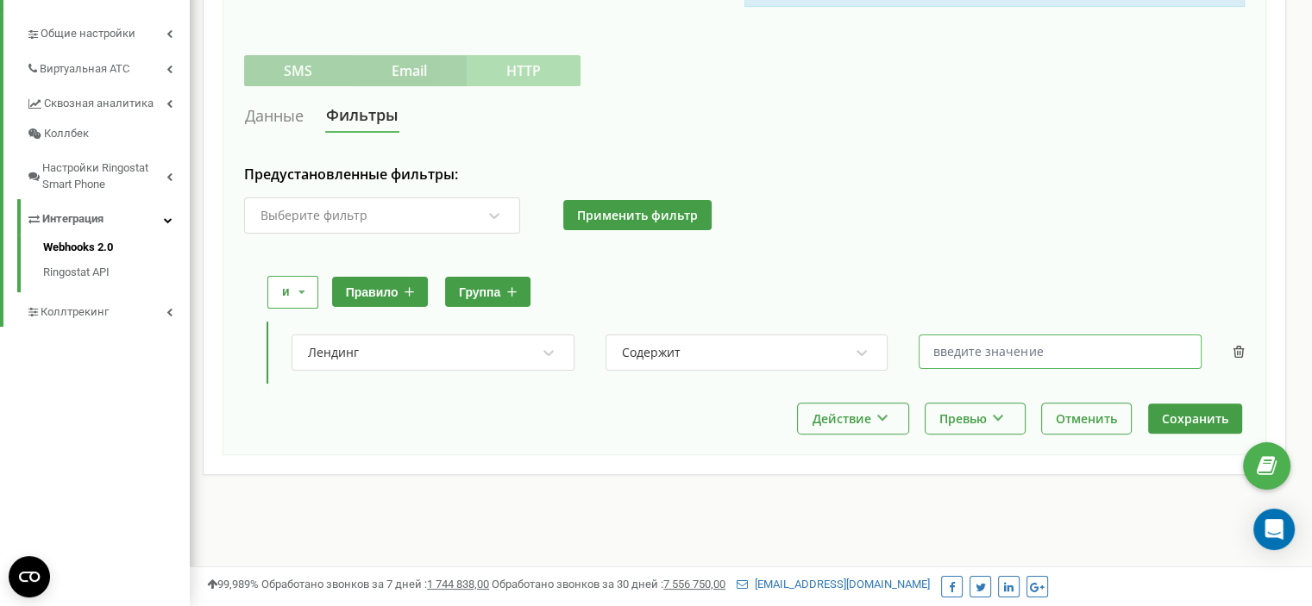
click at [969, 335] on input "text" at bounding box center [1059, 352] width 283 height 34
paste input "novakolor.com.ua"
type input "novakolor.com.ua"
click at [1214, 404] on button "Сохранить" at bounding box center [1195, 419] width 94 height 30
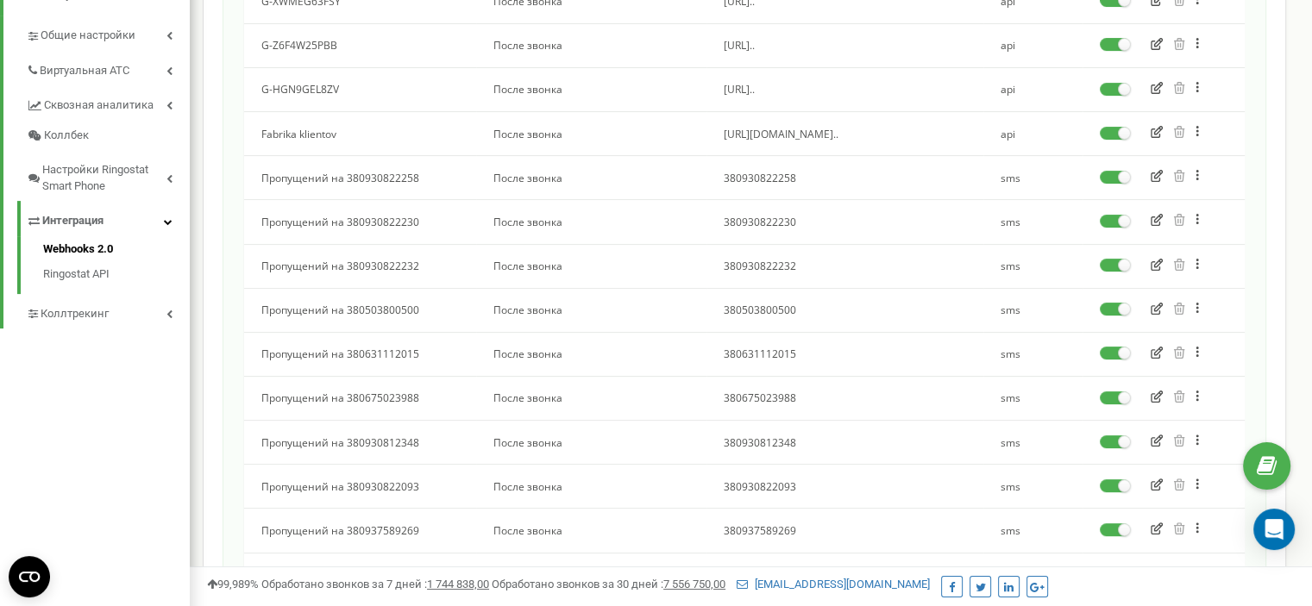
scroll to position [259, 0]
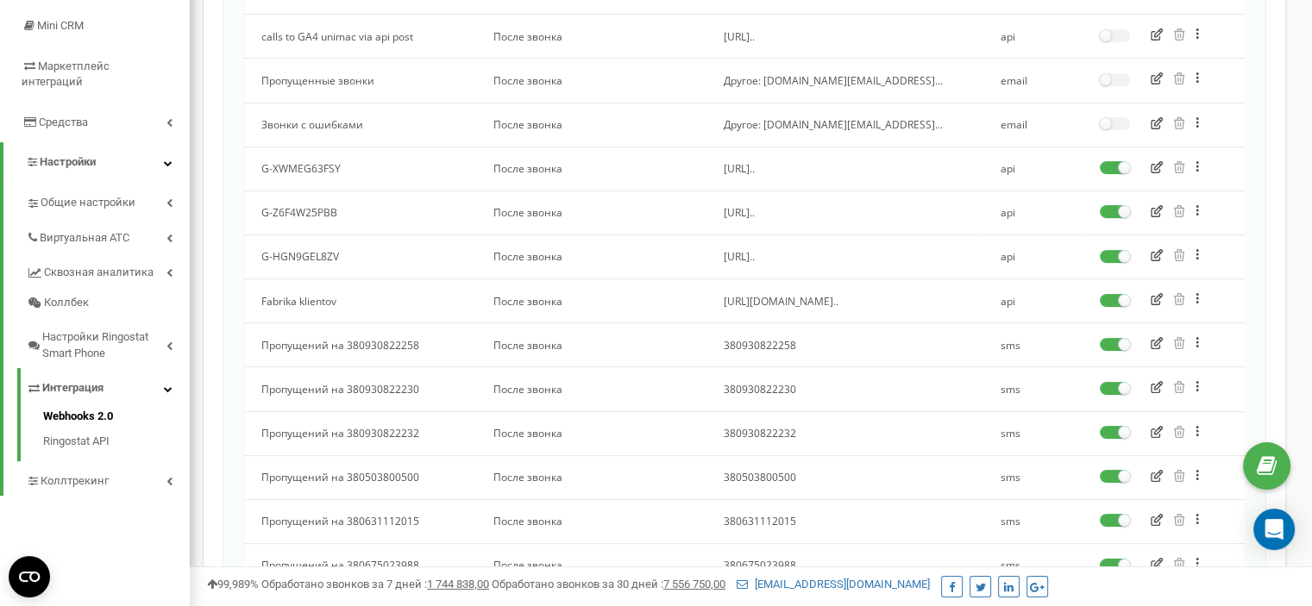
click at [1158, 167] on icon "button" at bounding box center [1156, 167] width 12 height 12
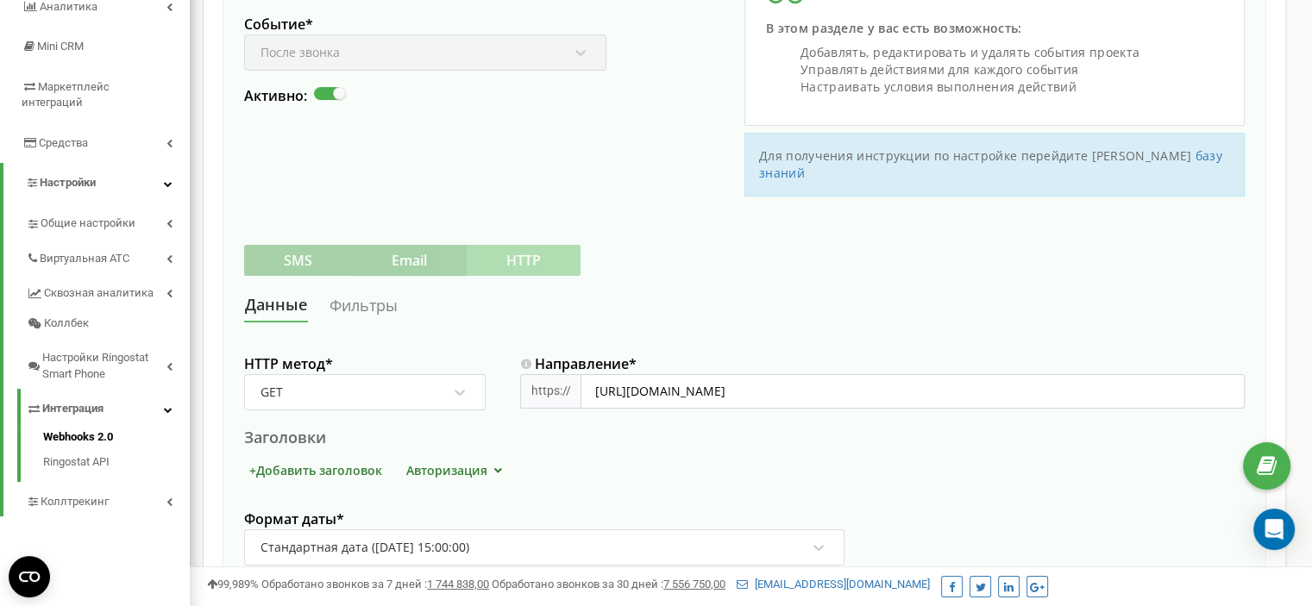
scroll to position [259, 0]
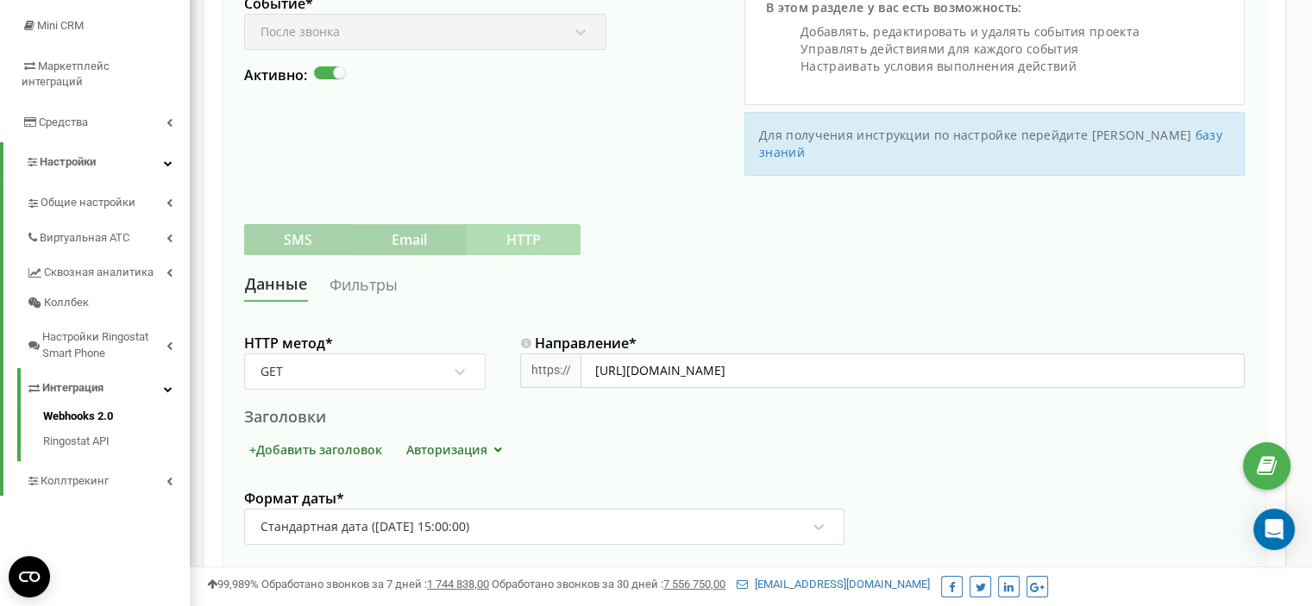
click at [346, 270] on link "Фильтры" at bounding box center [364, 285] width 70 height 32
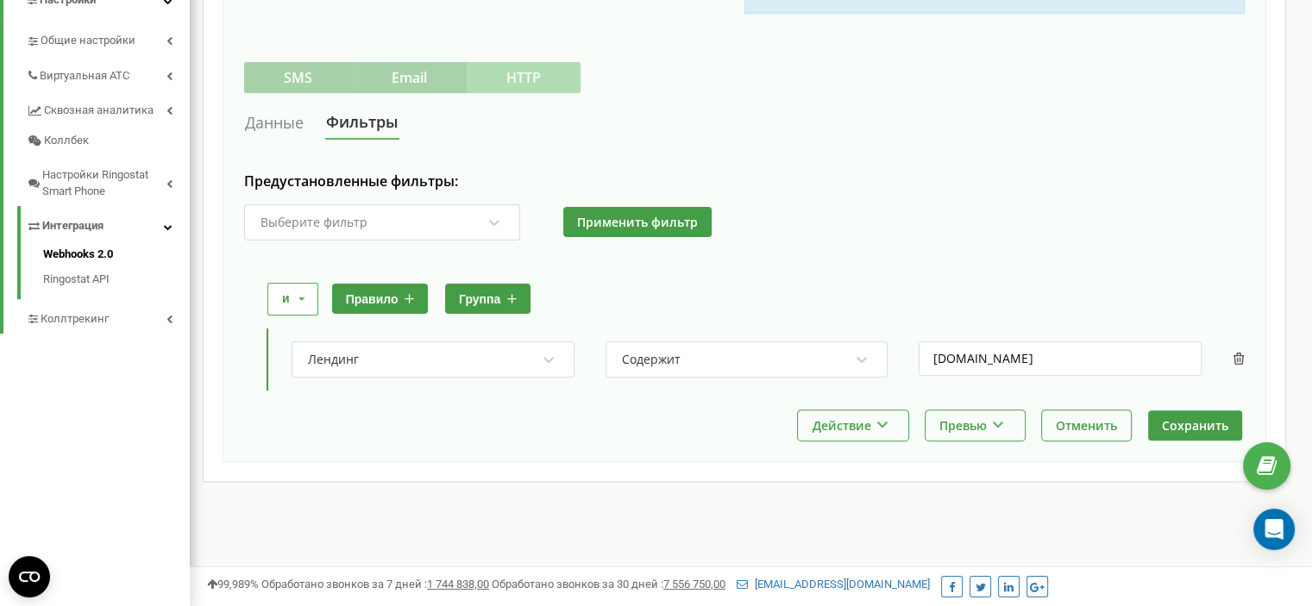
scroll to position [428, 0]
